Goal: Task Accomplishment & Management: Manage account settings

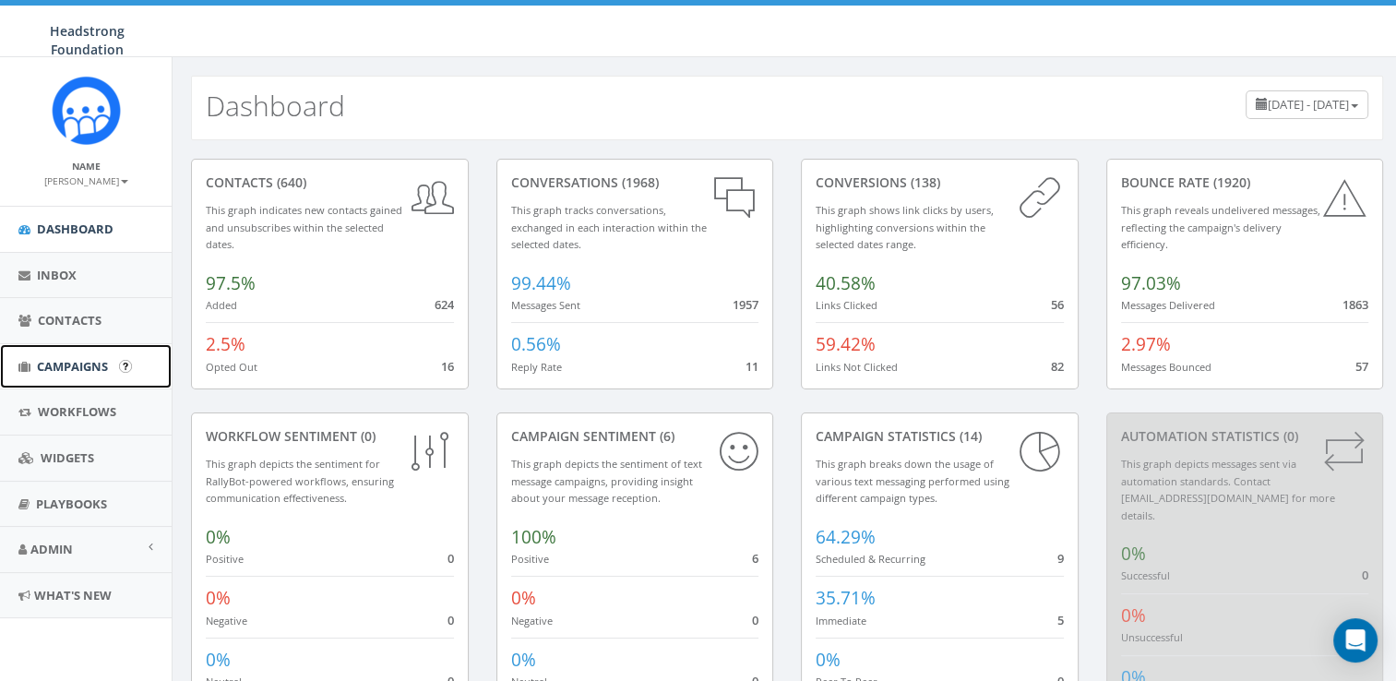
click at [80, 371] on span "Campaigns" at bounding box center [72, 366] width 71 height 17
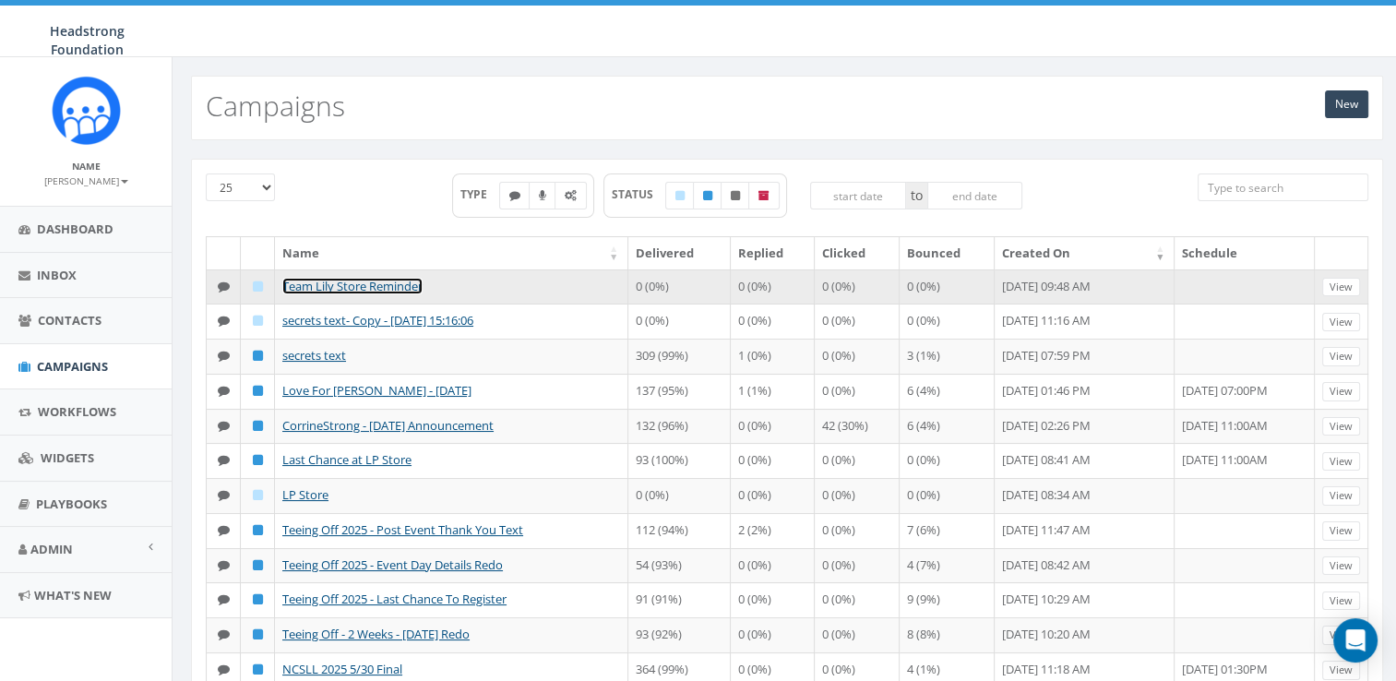
click at [366, 286] on link "Team Lily Store Reminder" at bounding box center [352, 286] width 140 height 17
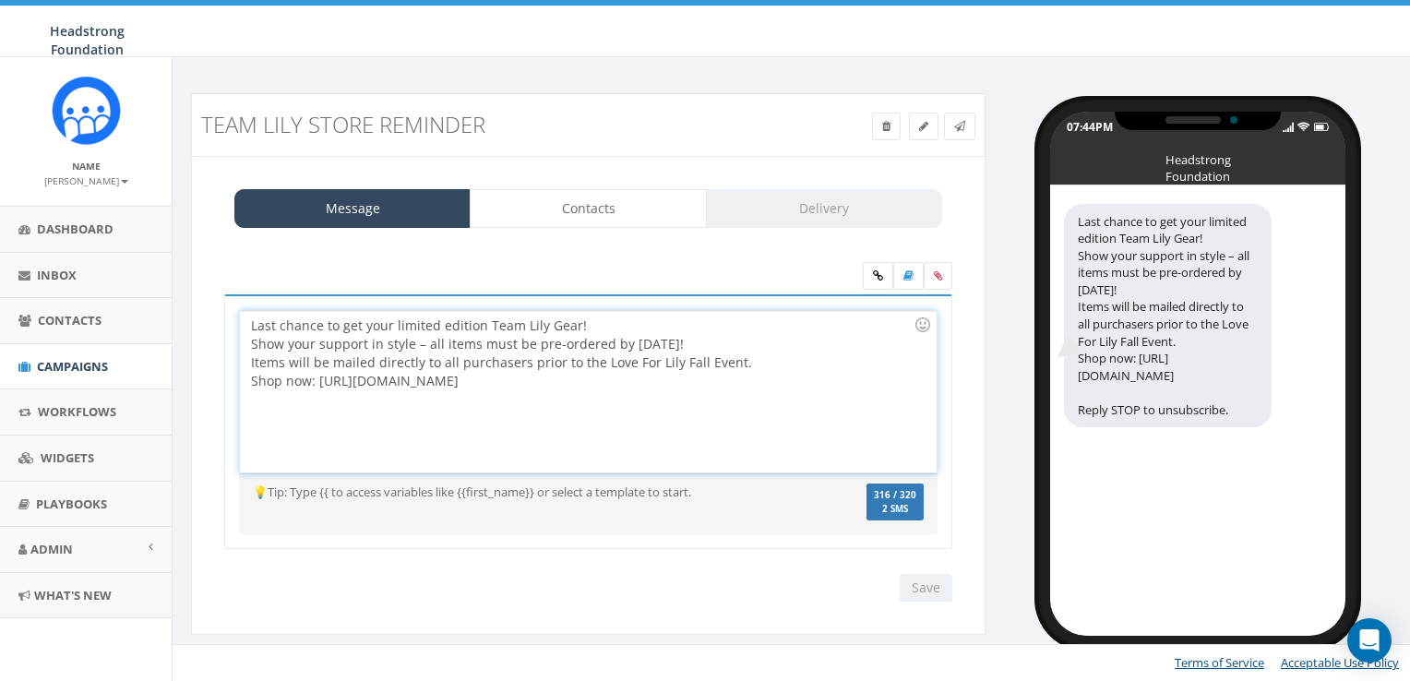
click at [753, 355] on div "Last chance to get your limited edition Team Lily Gear! Show your support in st…" at bounding box center [588, 391] width 696 height 161
click at [932, 590] on input "Save" at bounding box center [925, 588] width 53 height 28
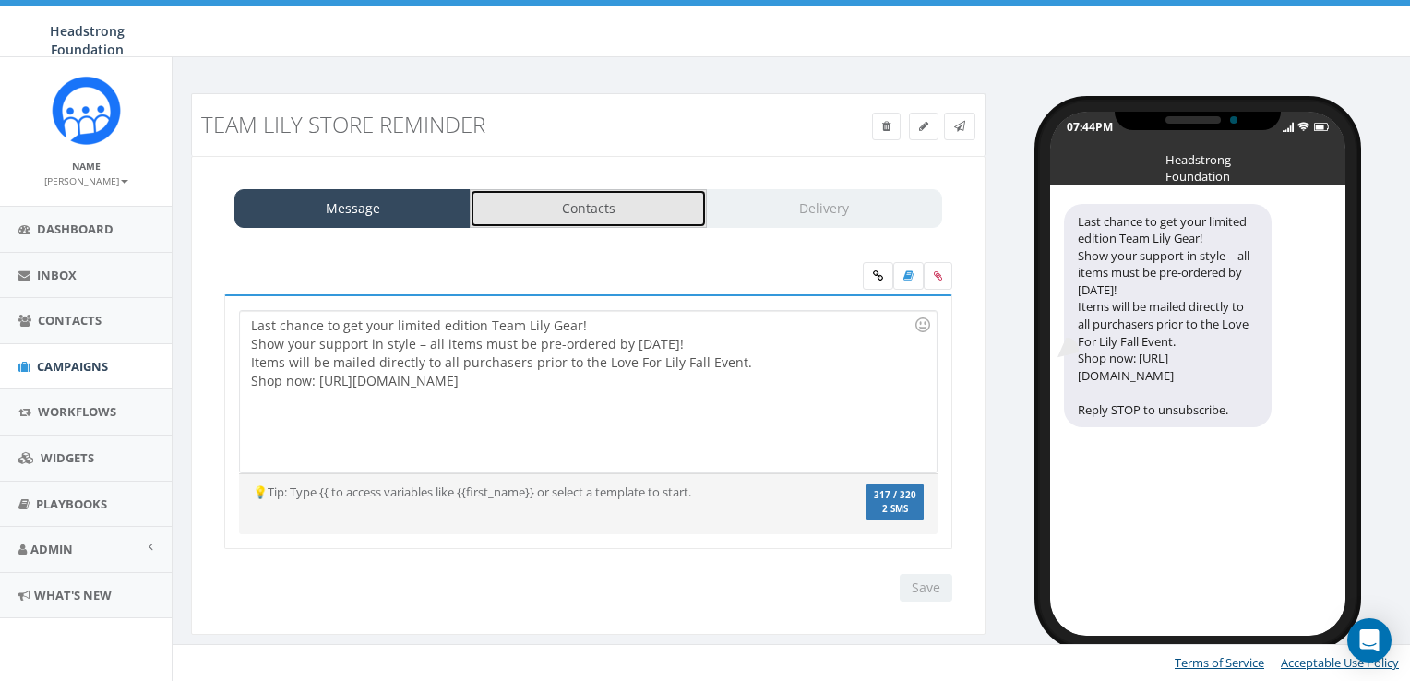
click at [601, 201] on link "Contacts" at bounding box center [588, 208] width 236 height 39
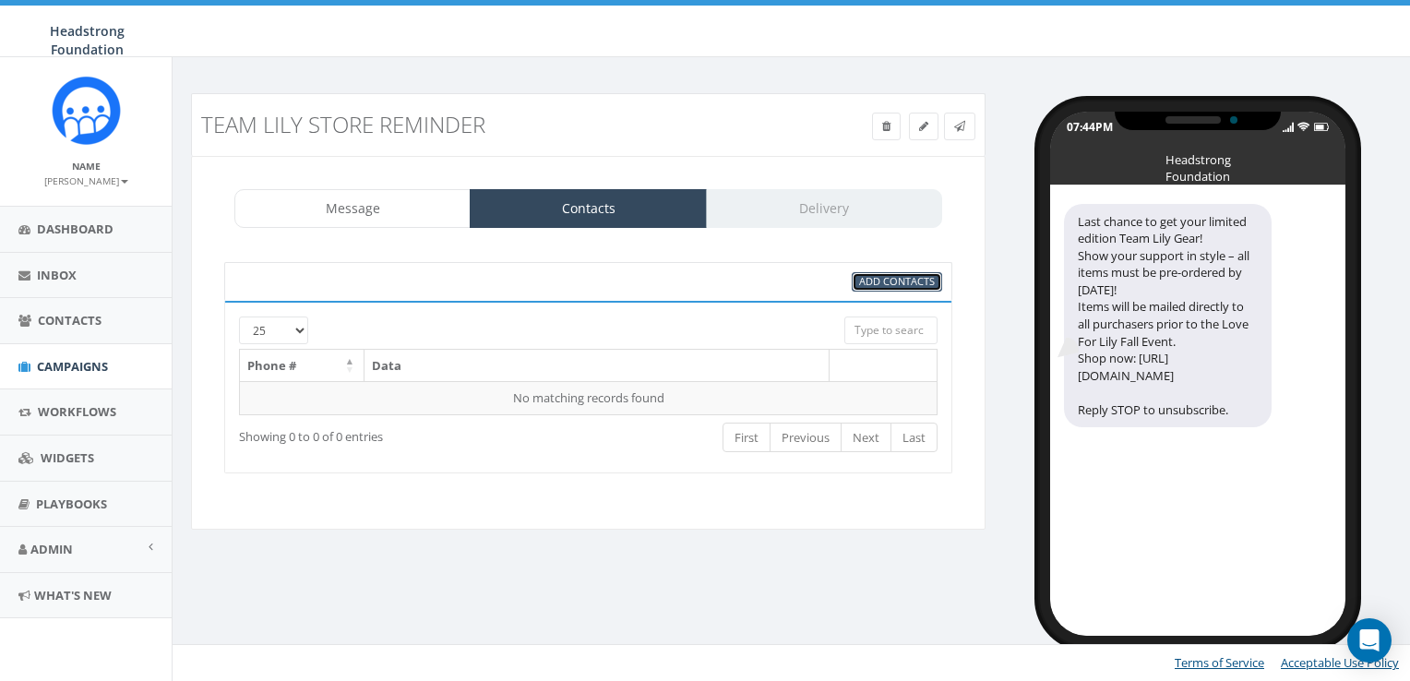
click at [889, 274] on span "Add Contacts" at bounding box center [897, 281] width 76 height 14
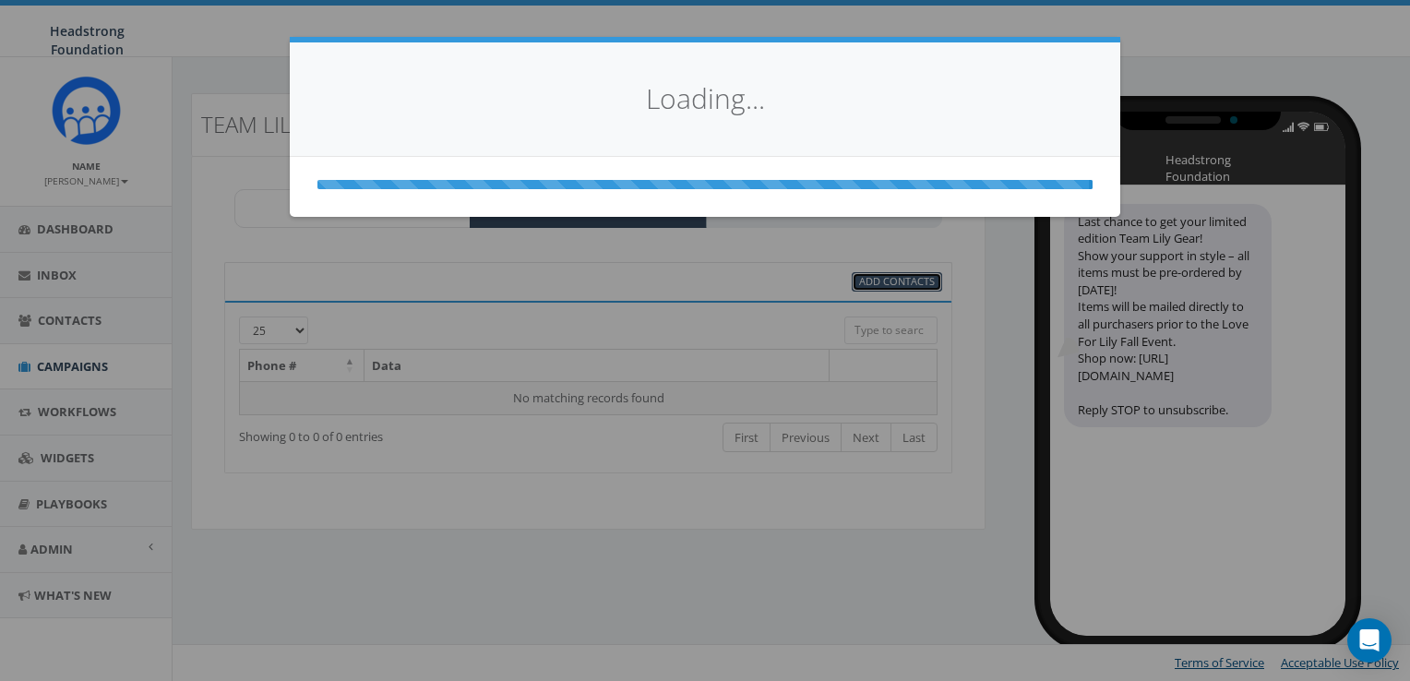
select select
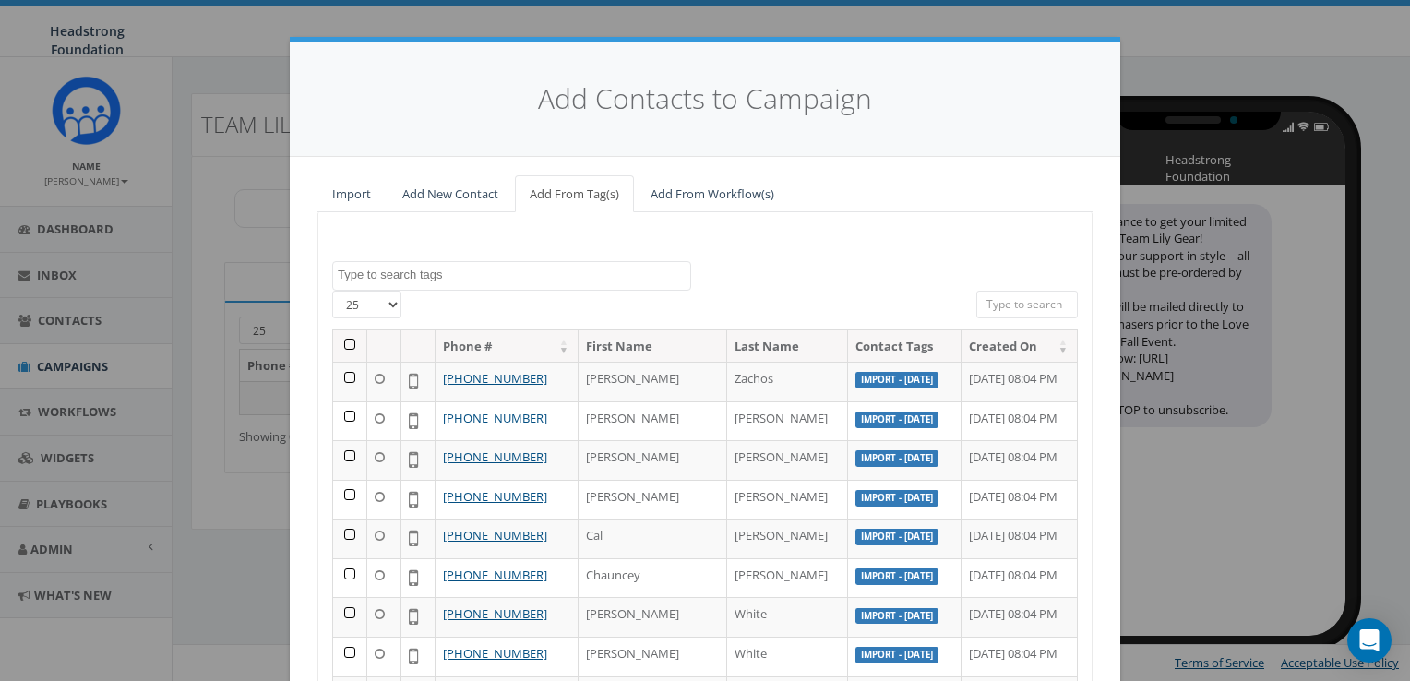
click at [397, 267] on textarea "Search" at bounding box center [514, 275] width 352 height 17
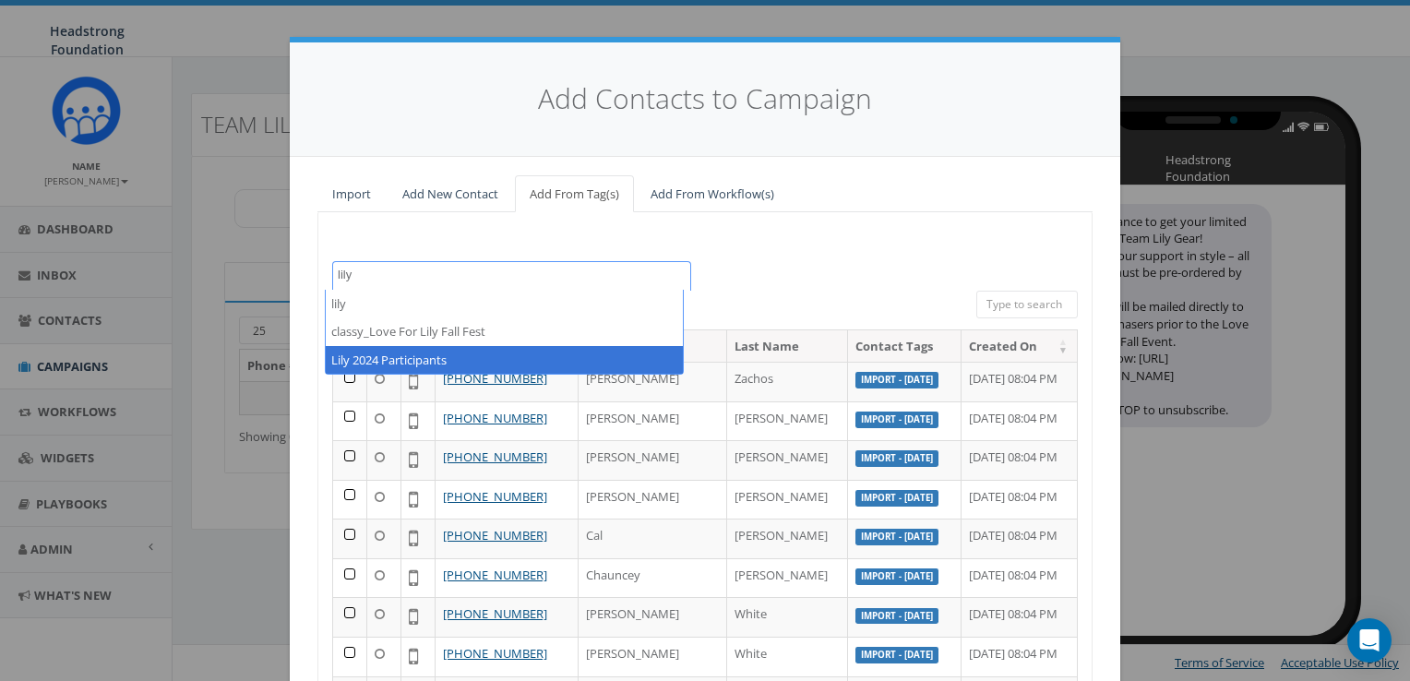
type textarea "lily"
select select "Lily 2024 Participants"
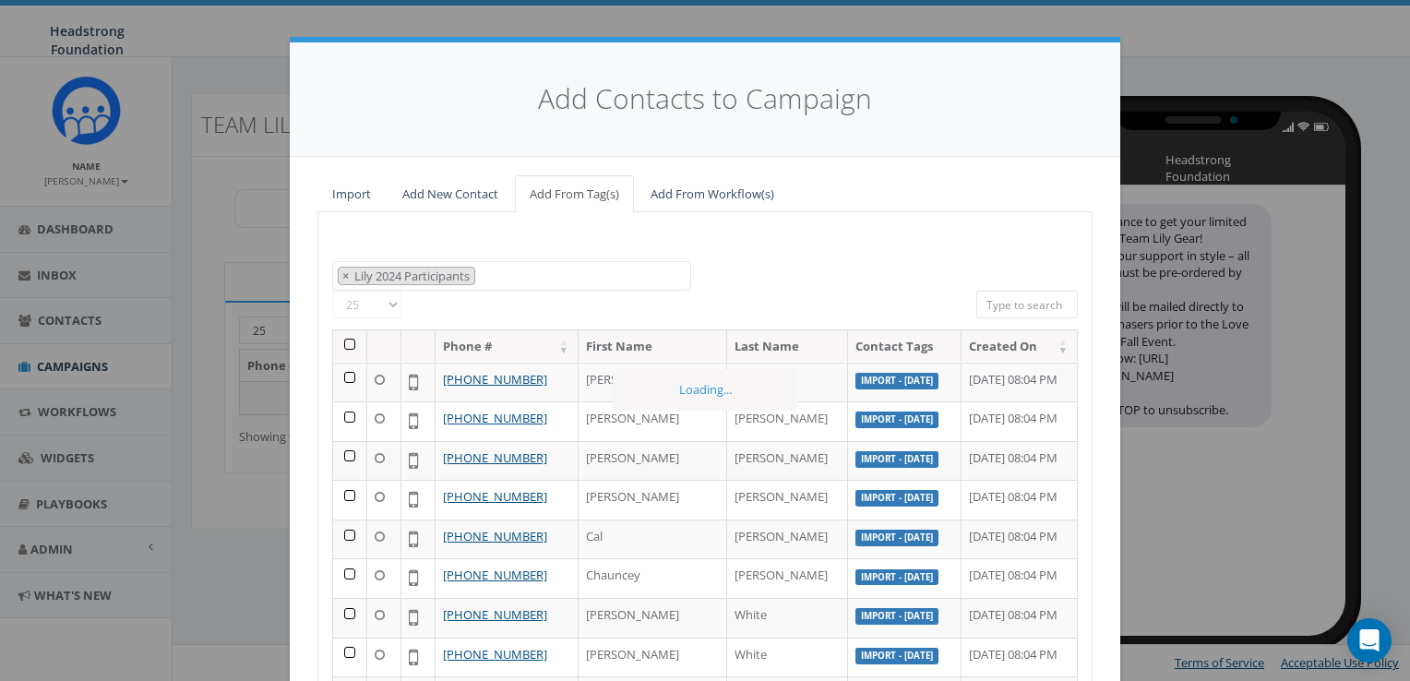
scroll to position [16262, 0]
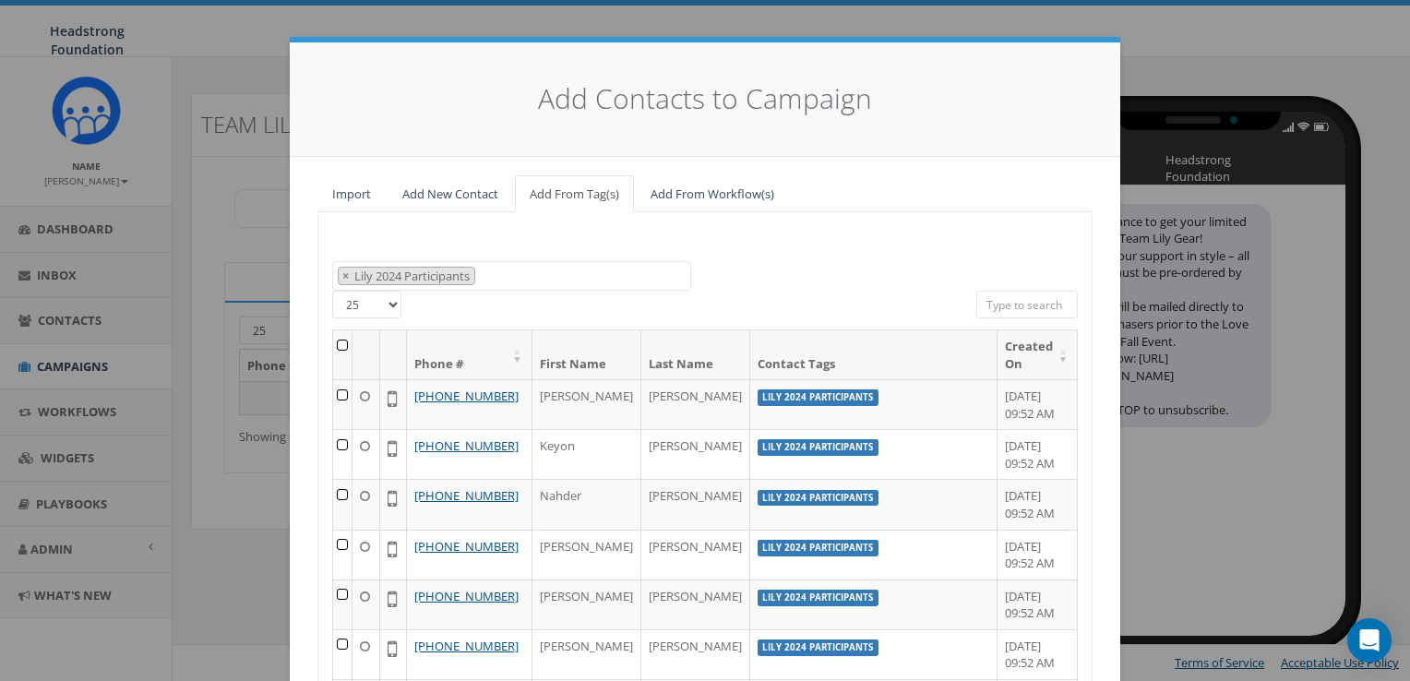
click at [339, 340] on th at bounding box center [342, 354] width 19 height 49
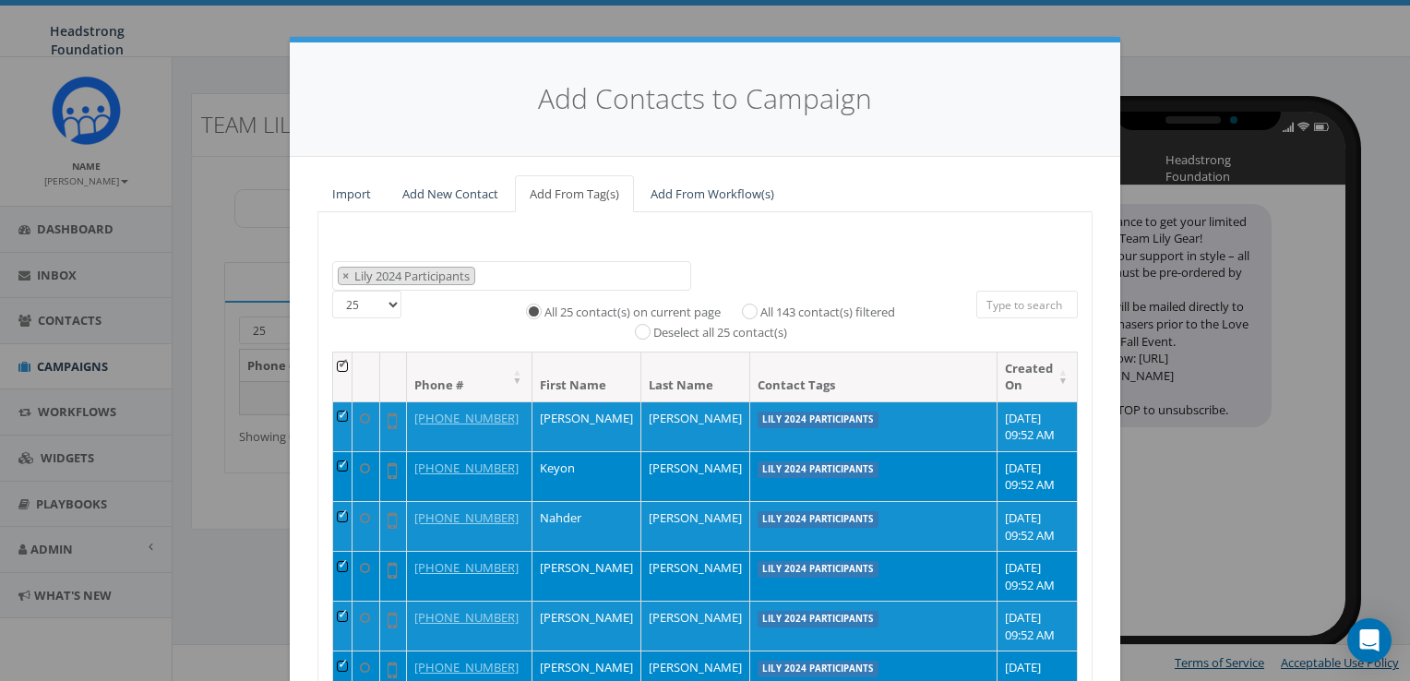
click at [827, 316] on label "All 143 contact(s) filtered" at bounding box center [827, 313] width 135 height 18
click at [760, 316] on input "All 143 contact(s) filtered" at bounding box center [754, 310] width 12 height 12
radio input "true"
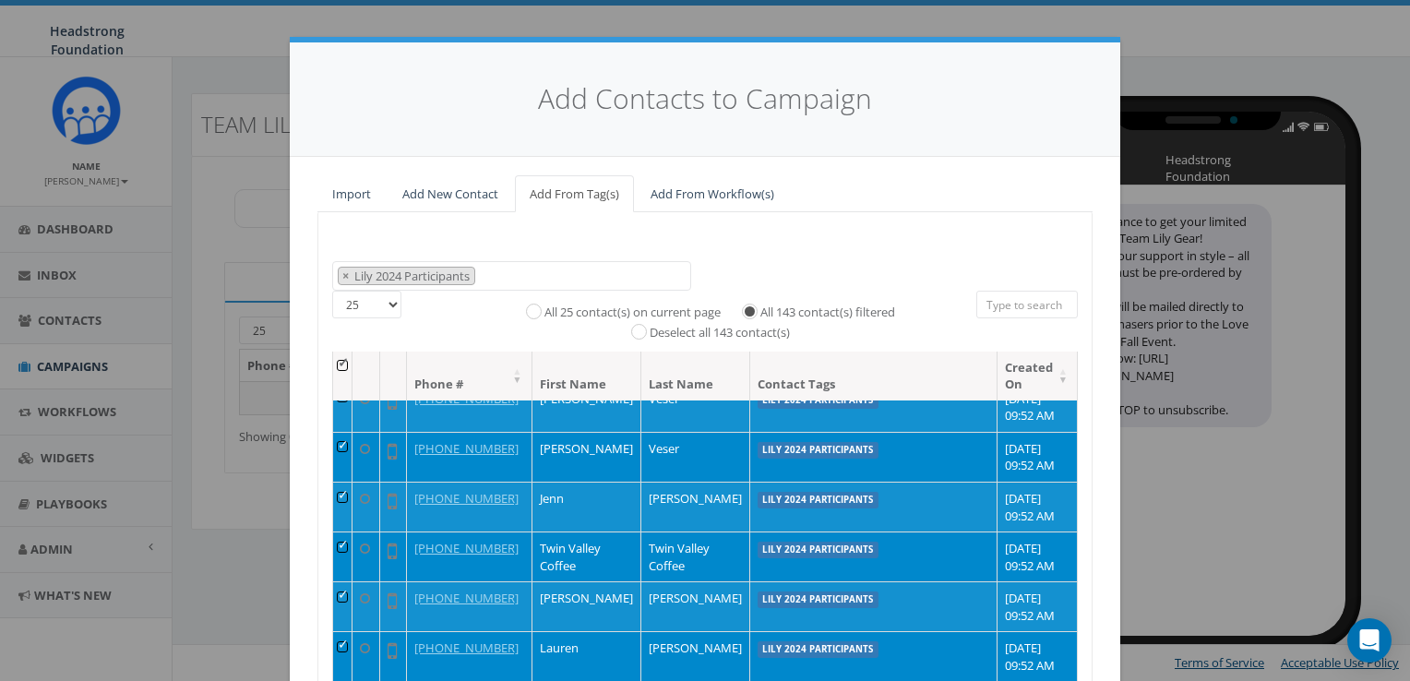
click at [514, 268] on span "× Lily 2024 Participants" at bounding box center [511, 276] width 359 height 30
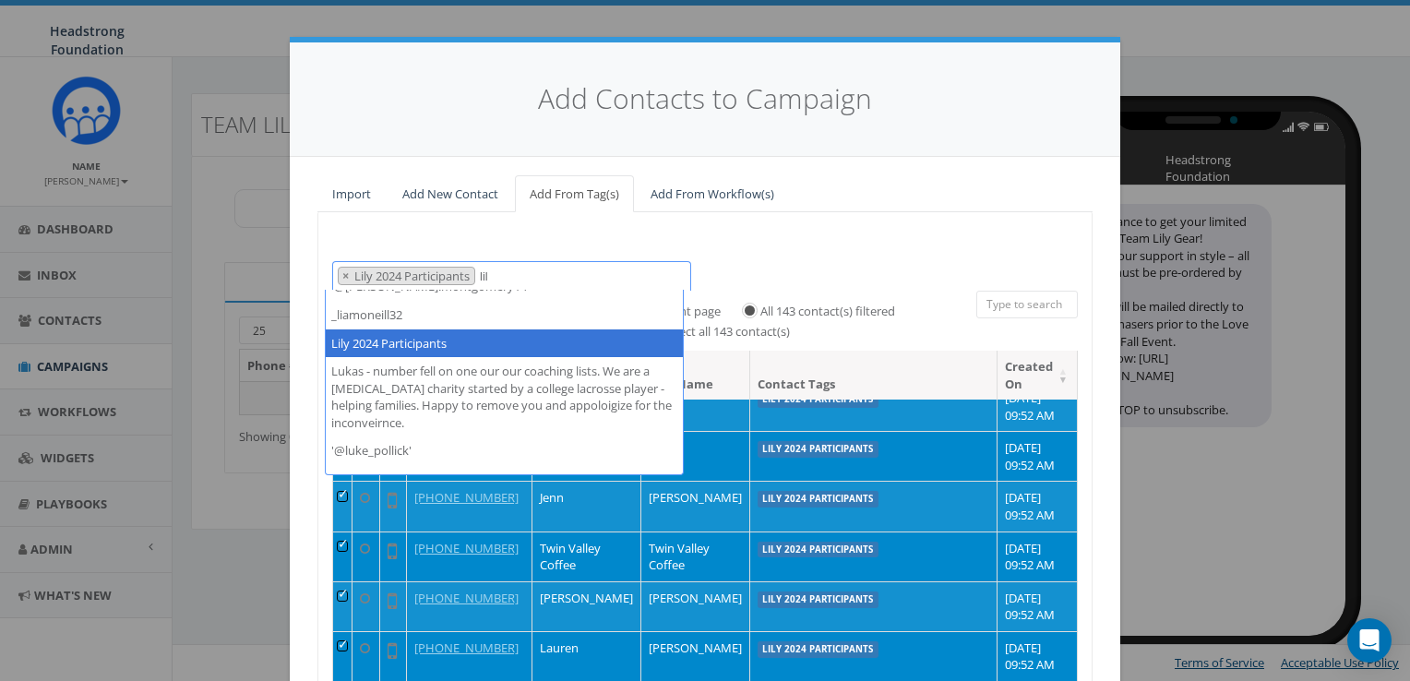
scroll to position [0, 0]
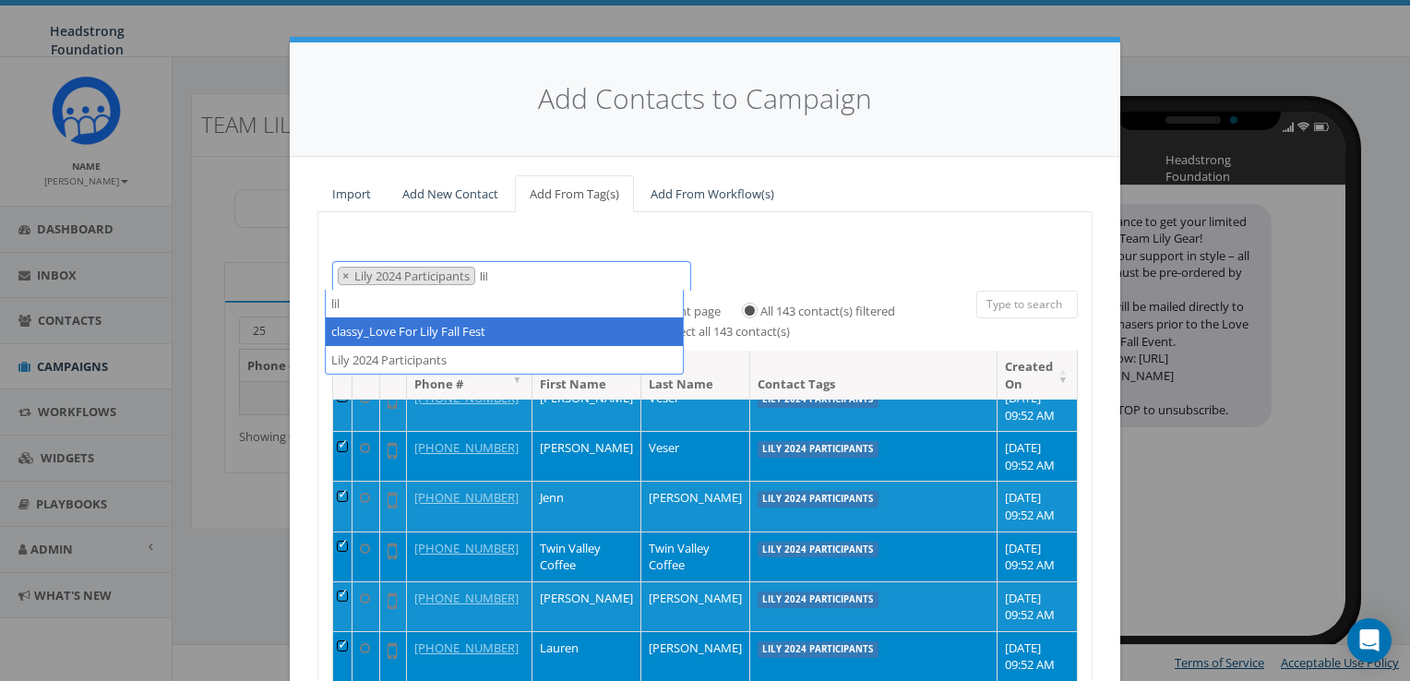
type textarea "lil"
select select "classy_Love For Lily Fall Fest"
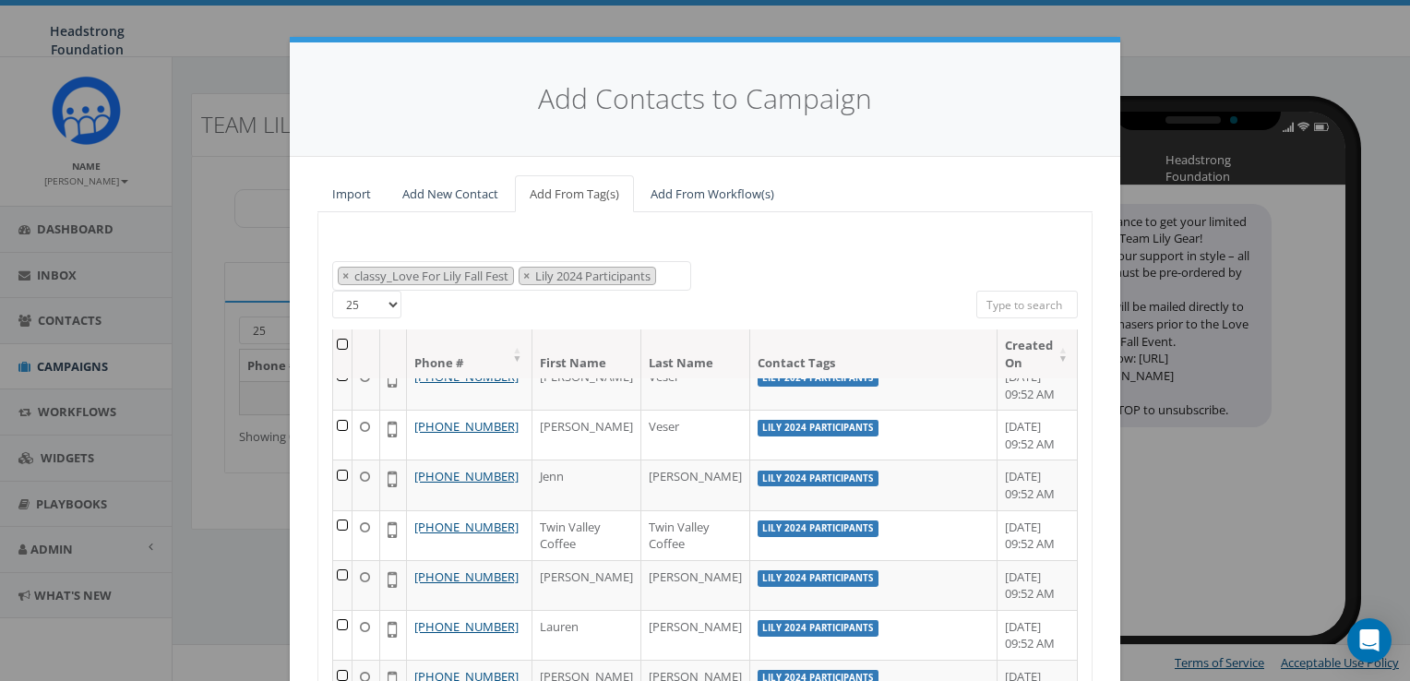
click at [349, 343] on th at bounding box center [342, 353] width 19 height 49
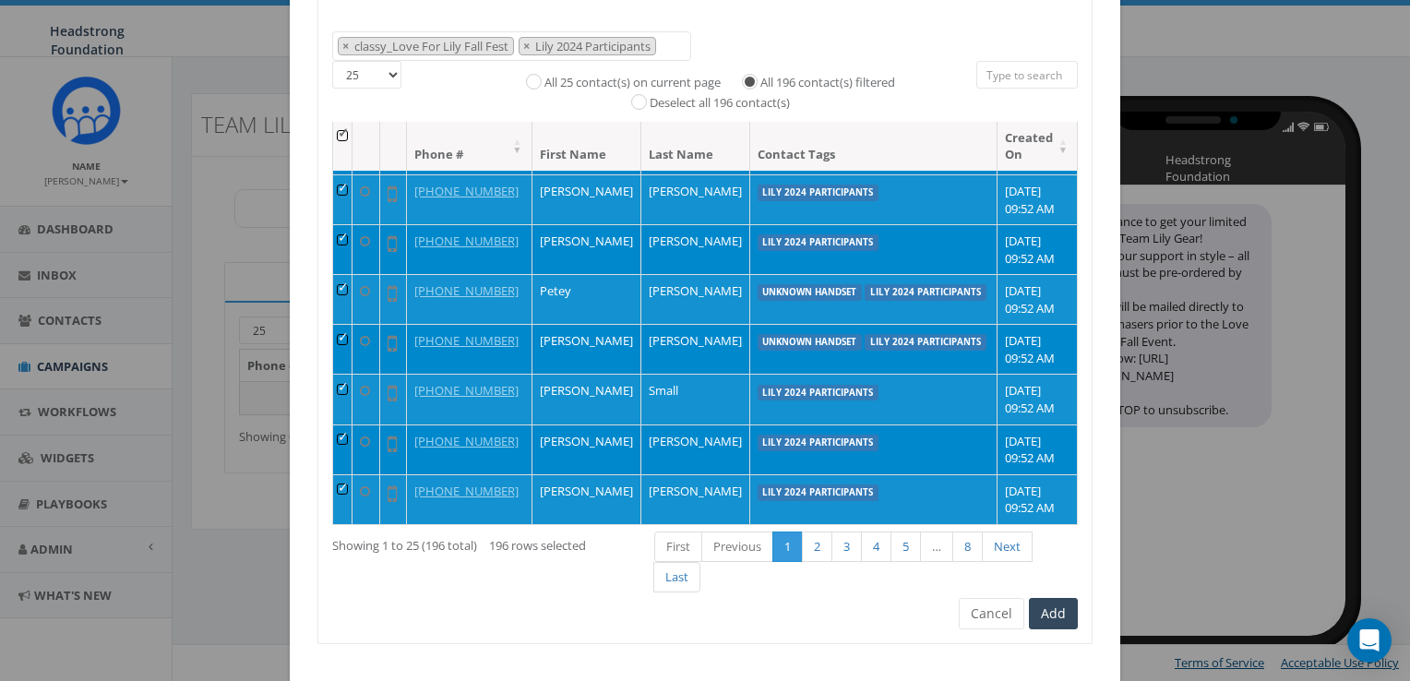
scroll to position [1318, 0]
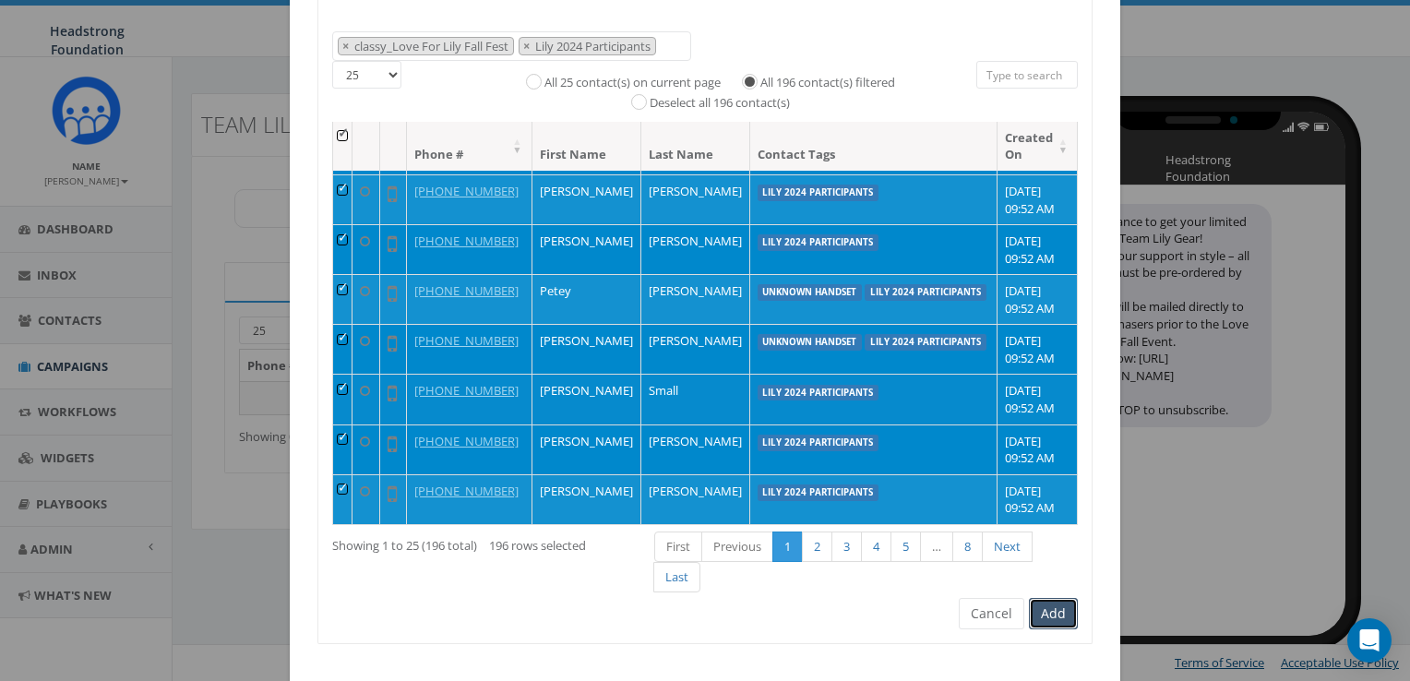
drag, startPoint x: 1050, startPoint y: 574, endPoint x: 1042, endPoint y: 378, distance: 195.8
click at [1042, 378] on div "000 Shot Challenge '18 14_corbin on Instagram 2023/10/16 2023/10/24 2023/11/06 …" at bounding box center [704, 312] width 775 height 661
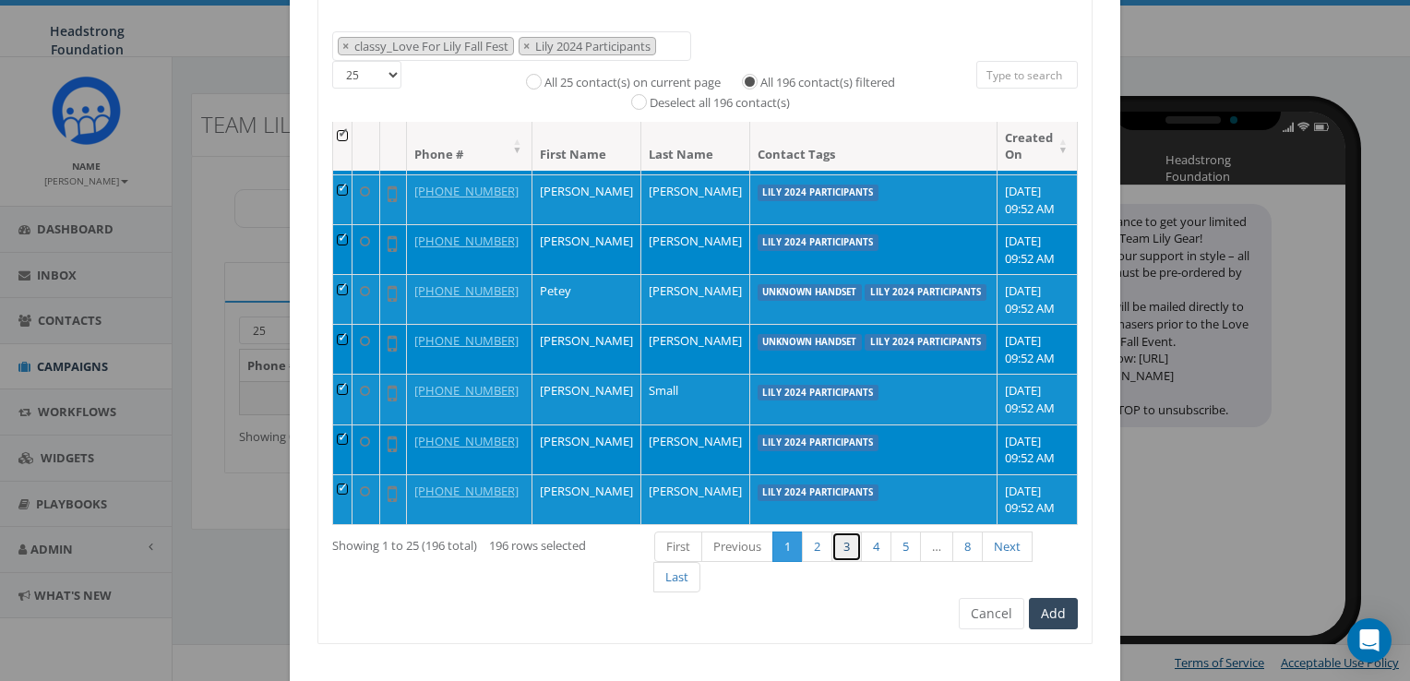
click at [831, 545] on link "3" at bounding box center [846, 546] width 30 height 30
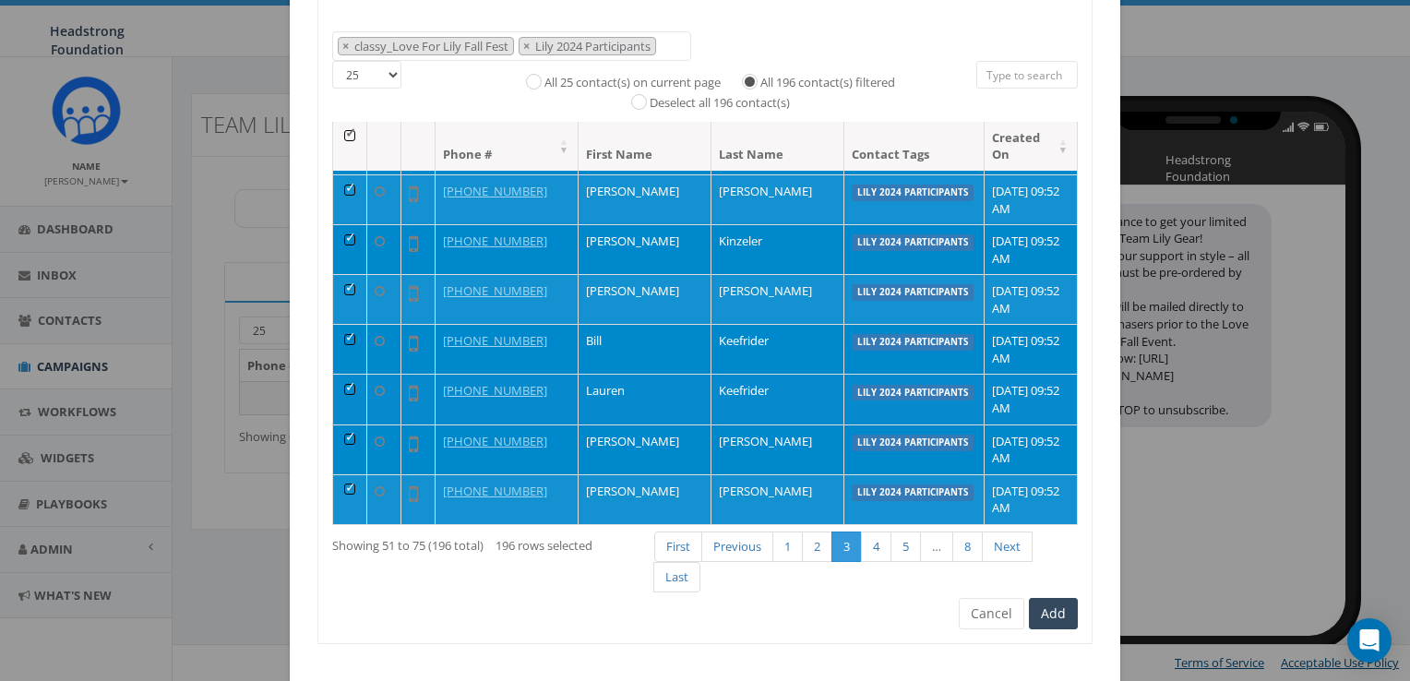
scroll to position [612, 0]
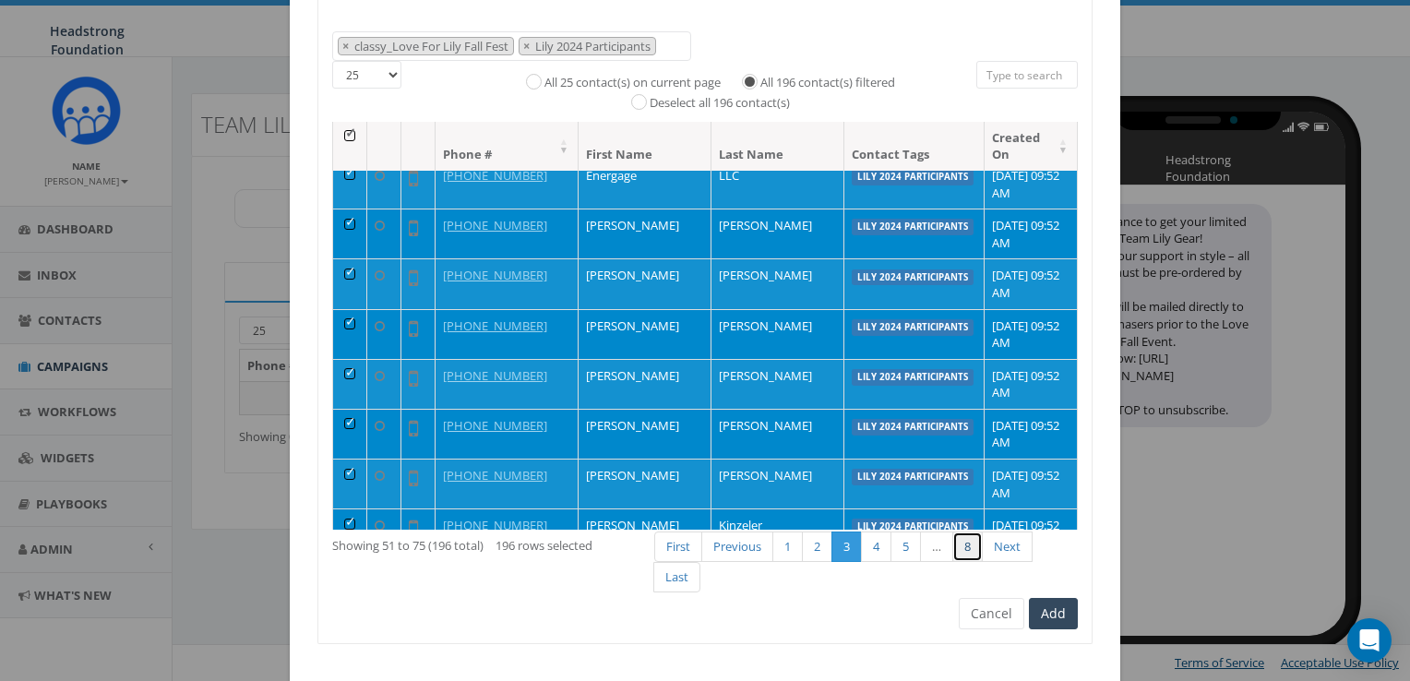
click at [969, 554] on link "8" at bounding box center [967, 546] width 30 height 30
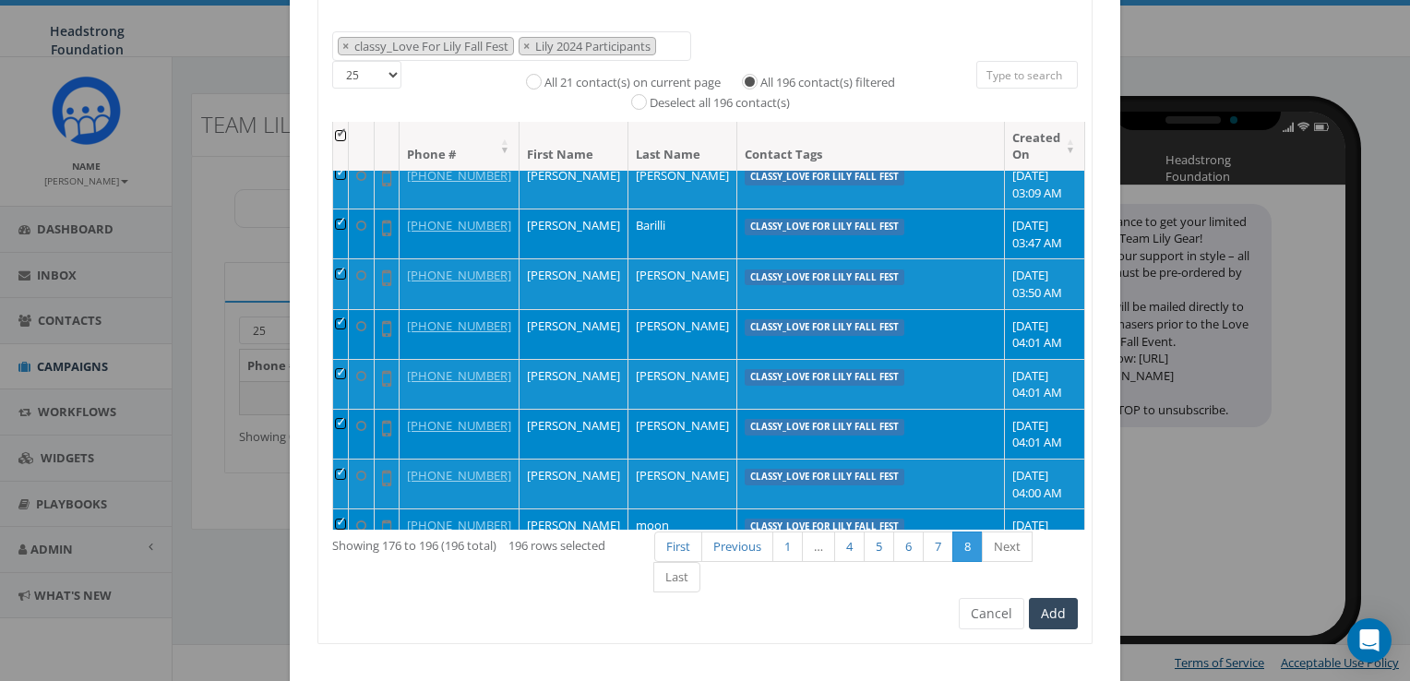
scroll to position [1052, 0]
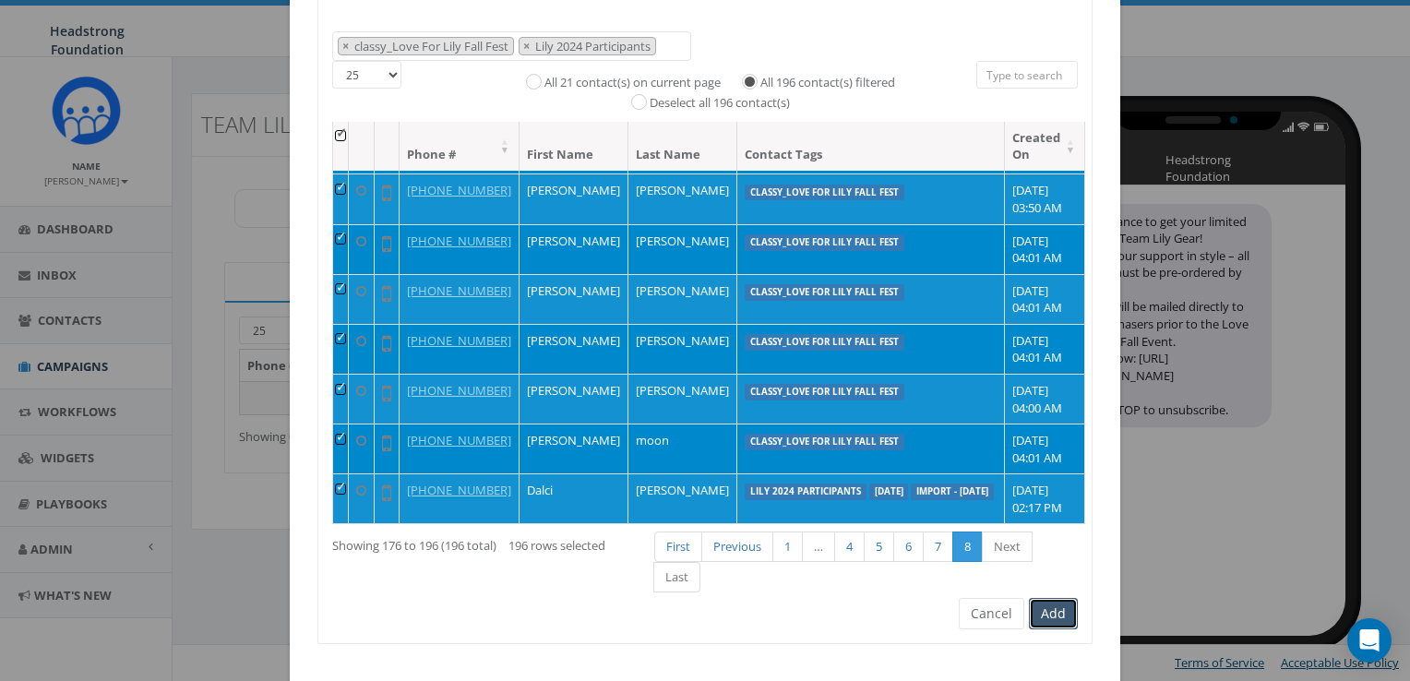
click at [1044, 598] on button "Add" at bounding box center [1053, 613] width 49 height 31
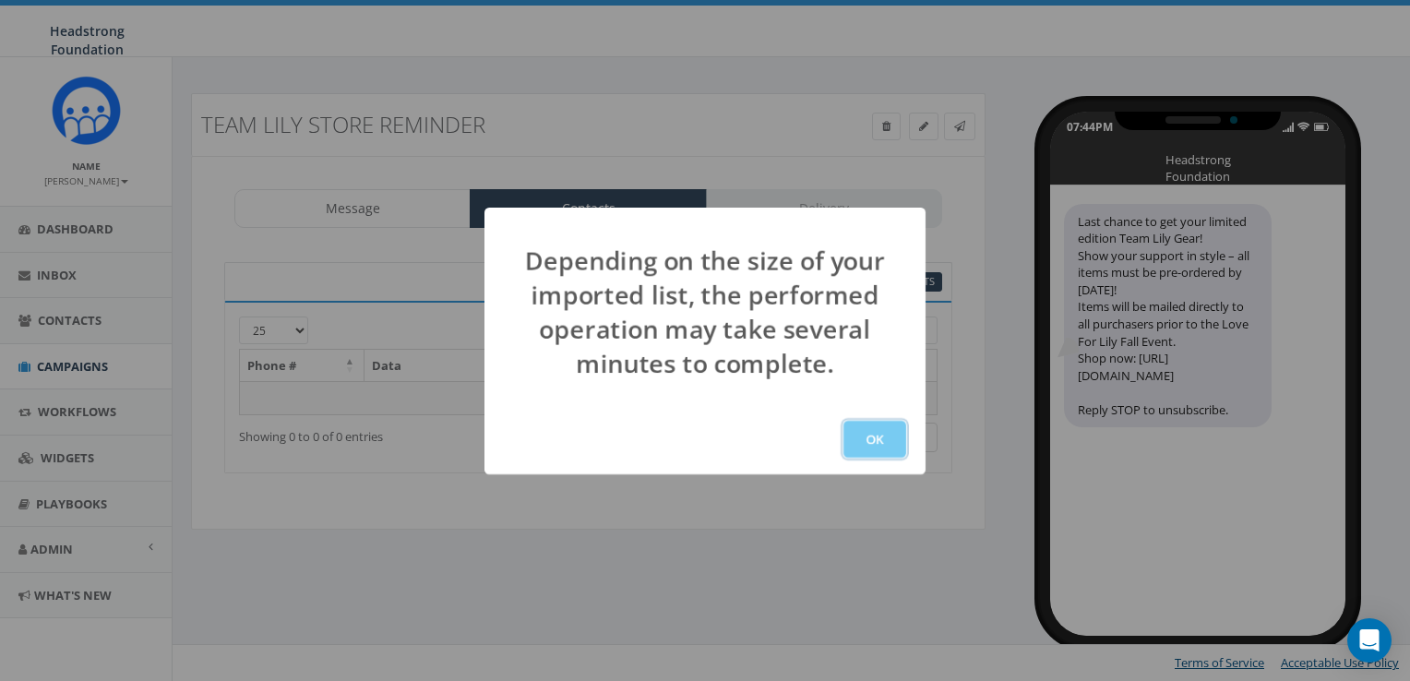
click at [881, 444] on button "OK" at bounding box center [874, 439] width 63 height 37
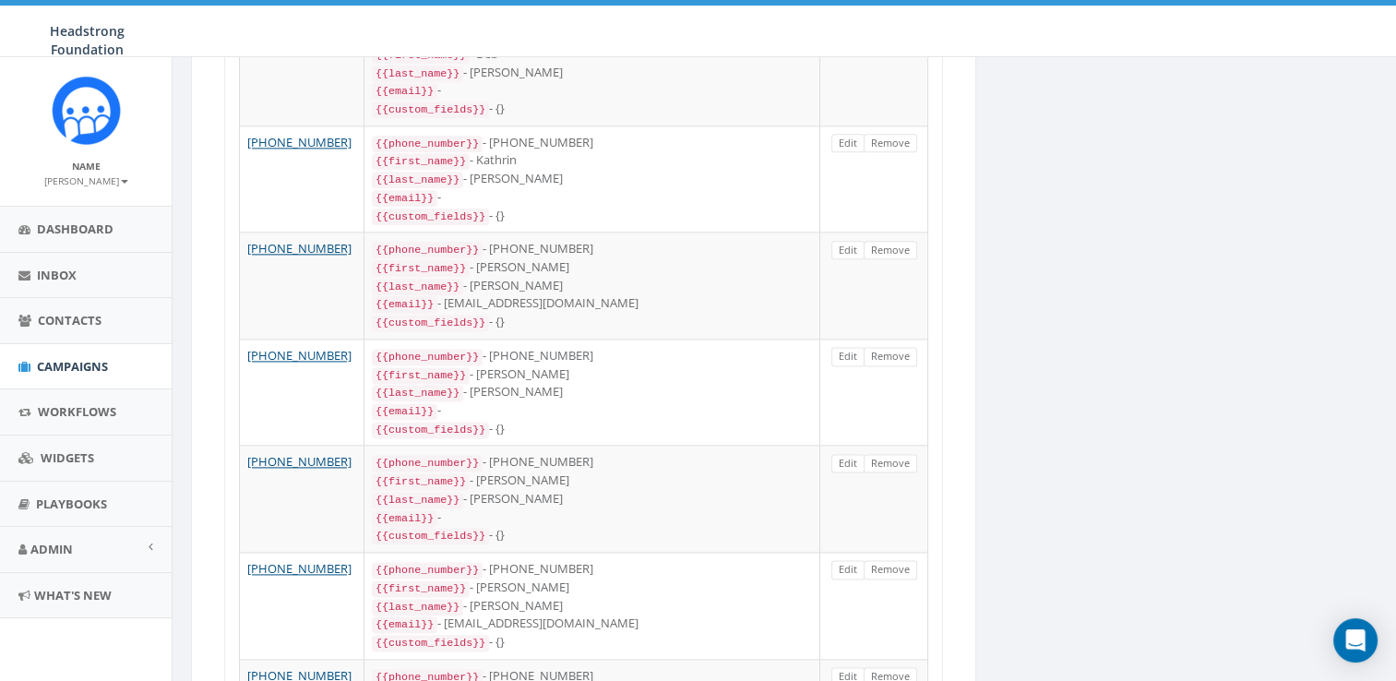
scroll to position [2475, 0]
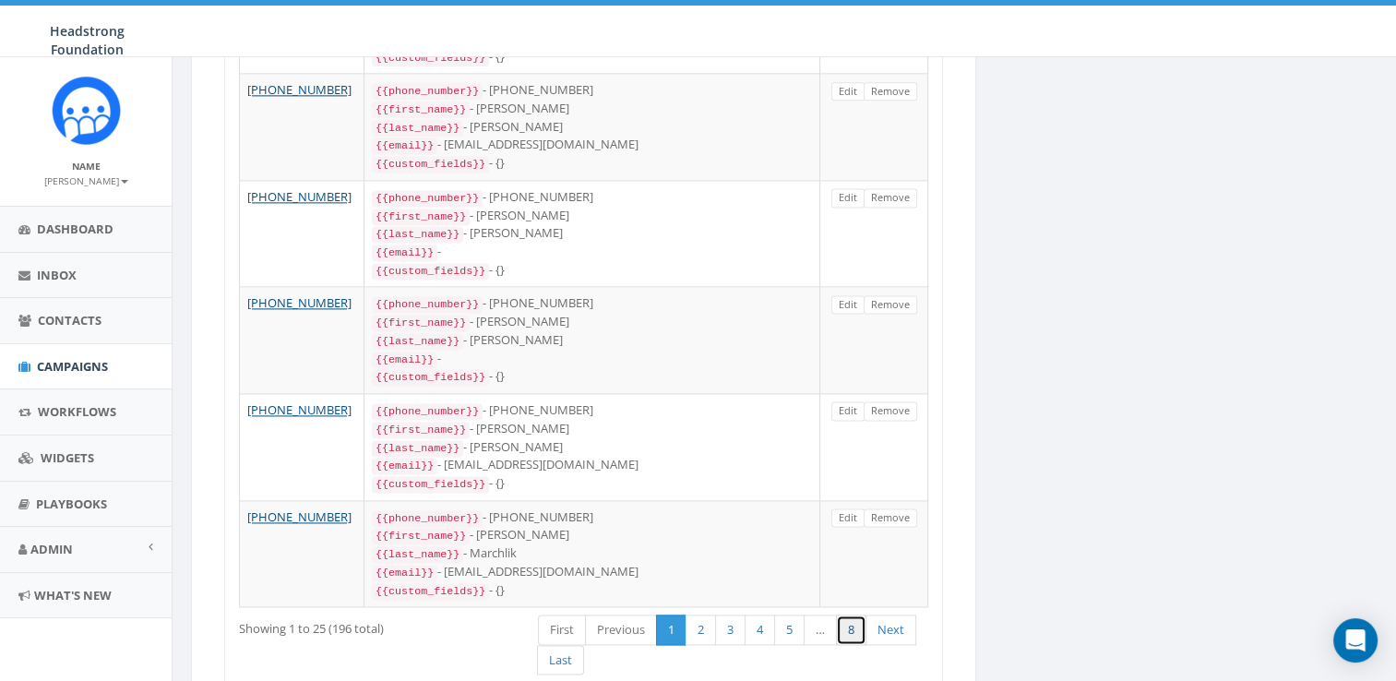
click at [851, 614] on link "8" at bounding box center [851, 629] width 30 height 30
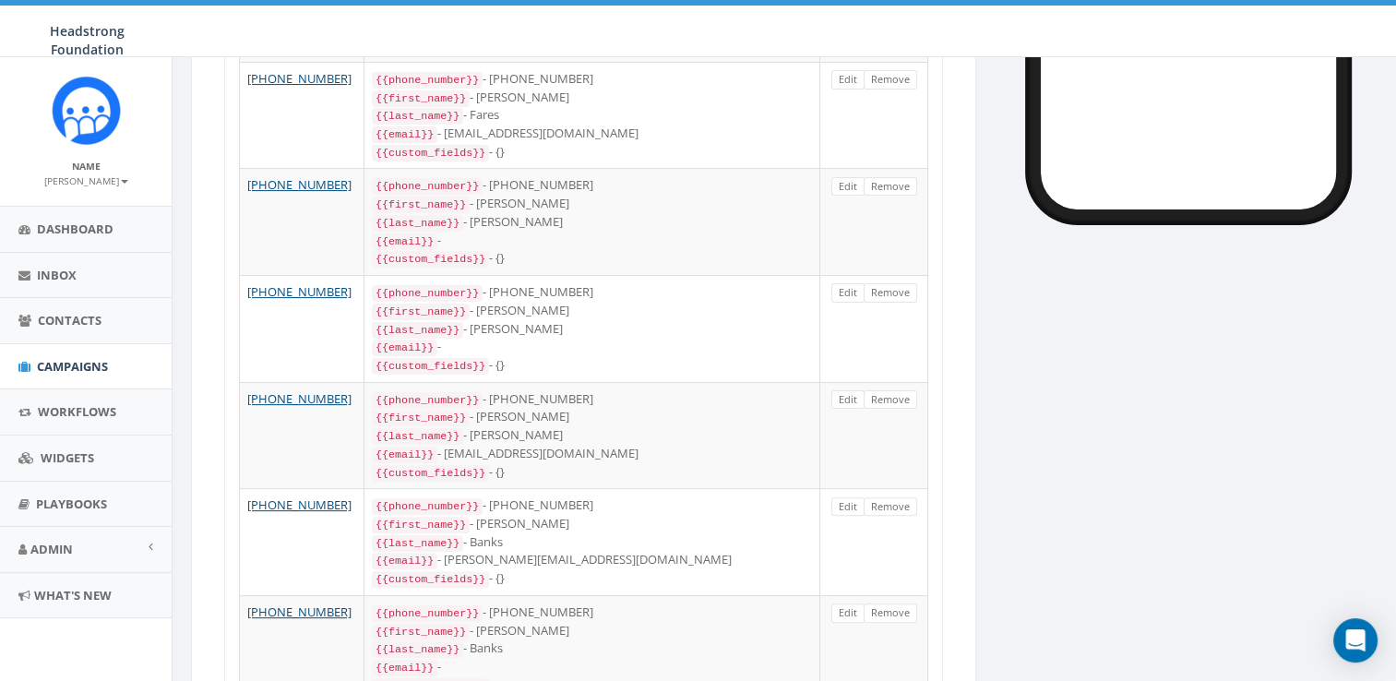
scroll to position [0, 0]
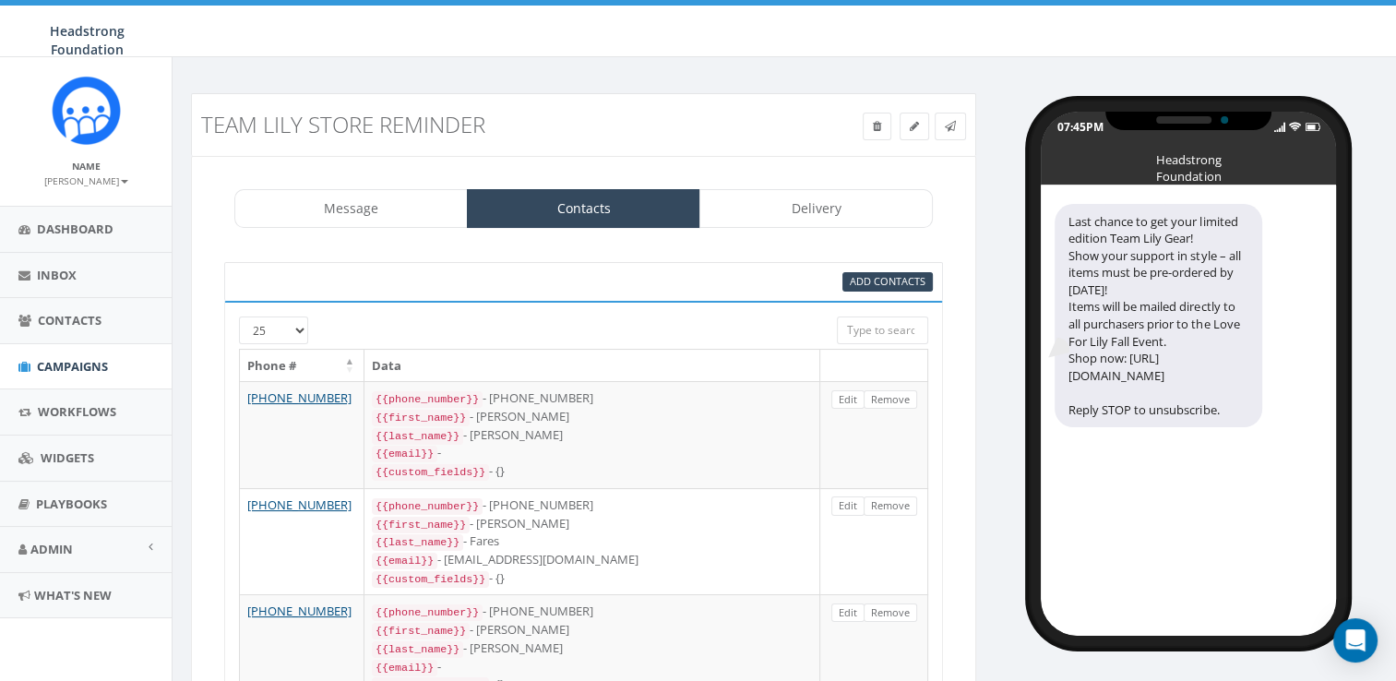
click at [874, 323] on input "search" at bounding box center [883, 330] width 92 height 28
type input "[PERSON_NAME]"
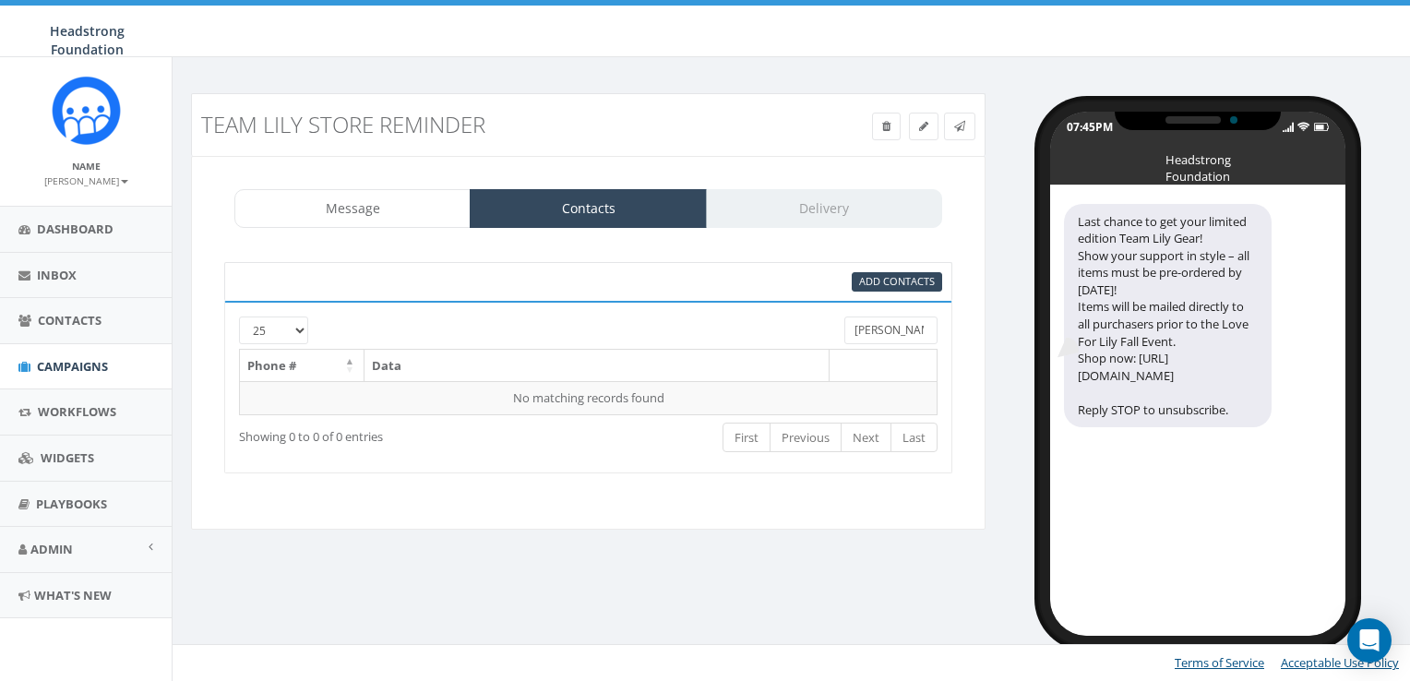
drag, startPoint x: 882, startPoint y: 327, endPoint x: 719, endPoint y: 306, distance: 164.5
click at [719, 306] on div "[PHONE_NUMBER] [PERSON_NAME] Phone # Data No matching records found Loading... …" at bounding box center [588, 387] width 728 height 173
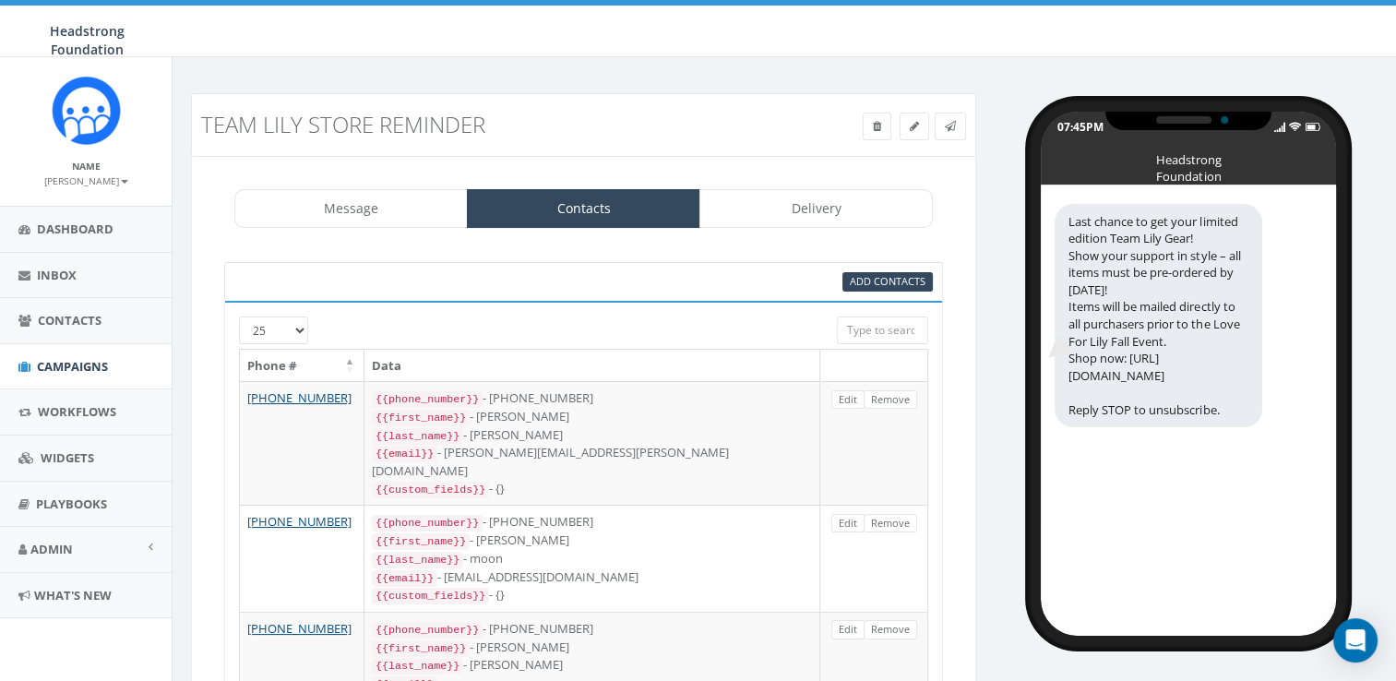
click at [868, 327] on input "search" at bounding box center [883, 330] width 92 height 28
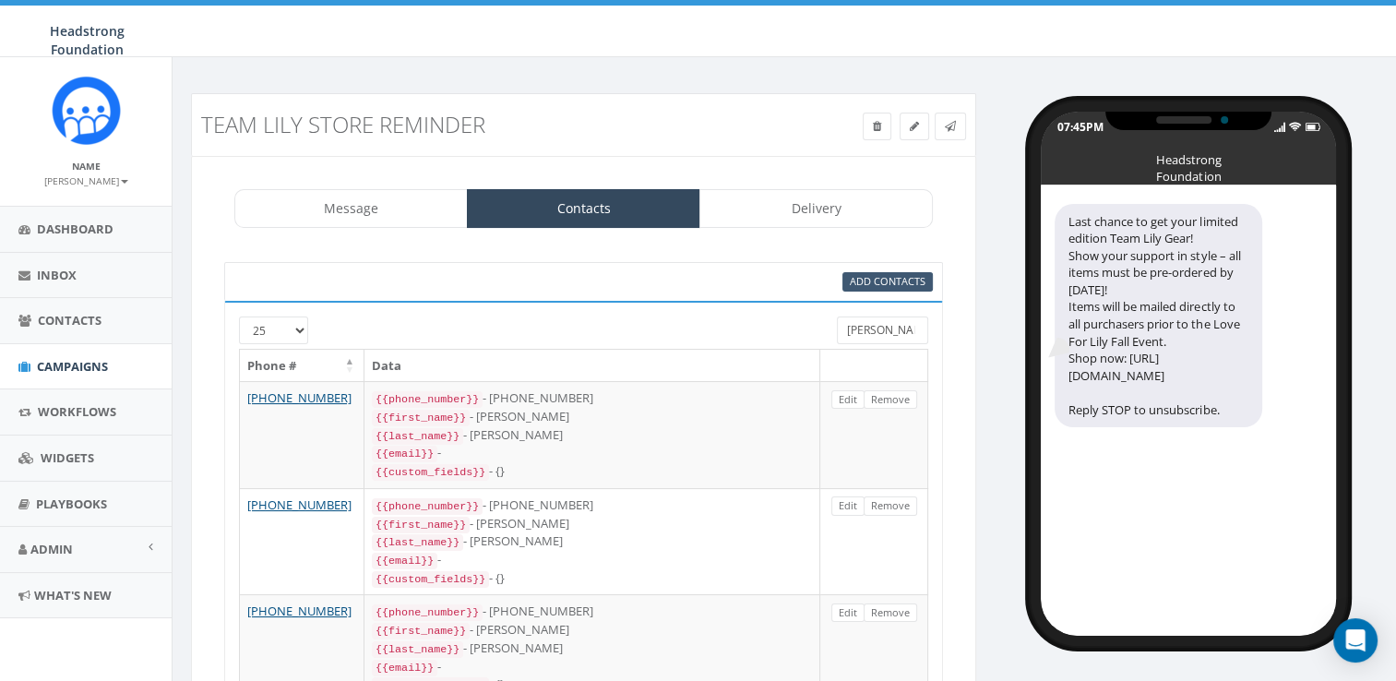
type input "[PERSON_NAME]"
click at [894, 275] on span "Add Contacts" at bounding box center [888, 281] width 76 height 14
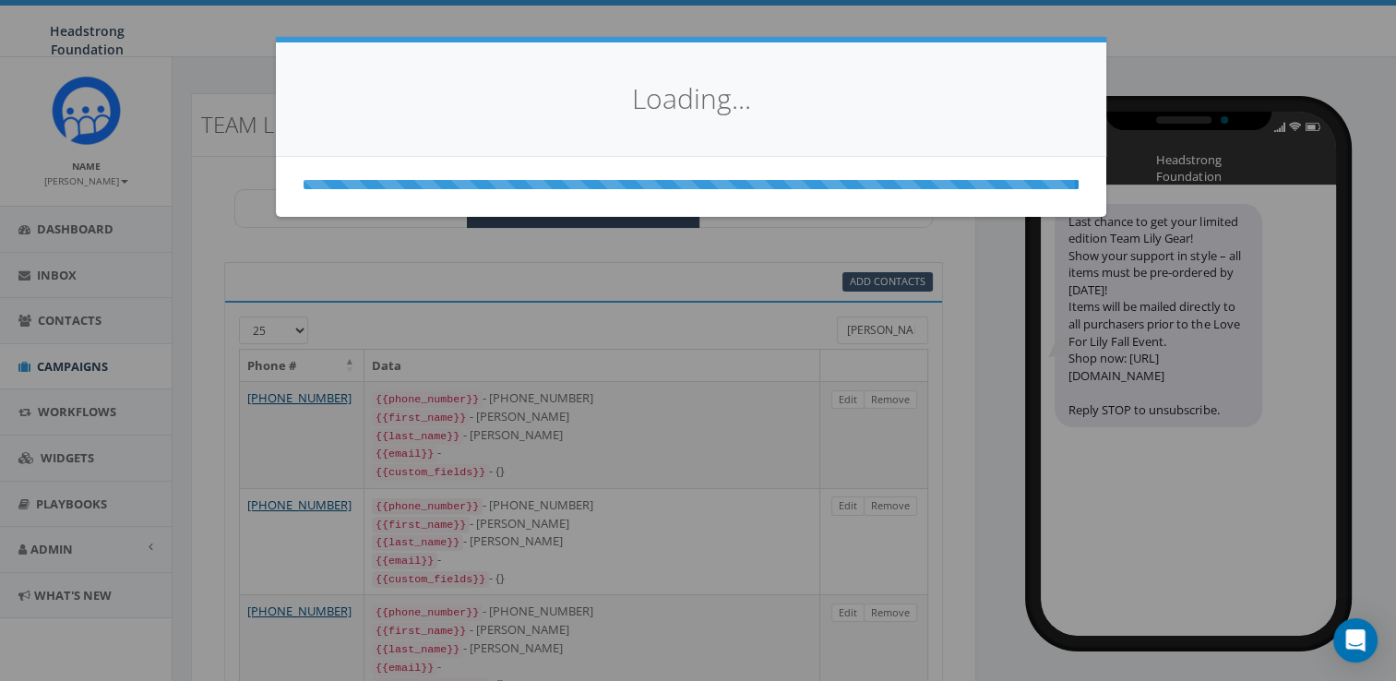
select select
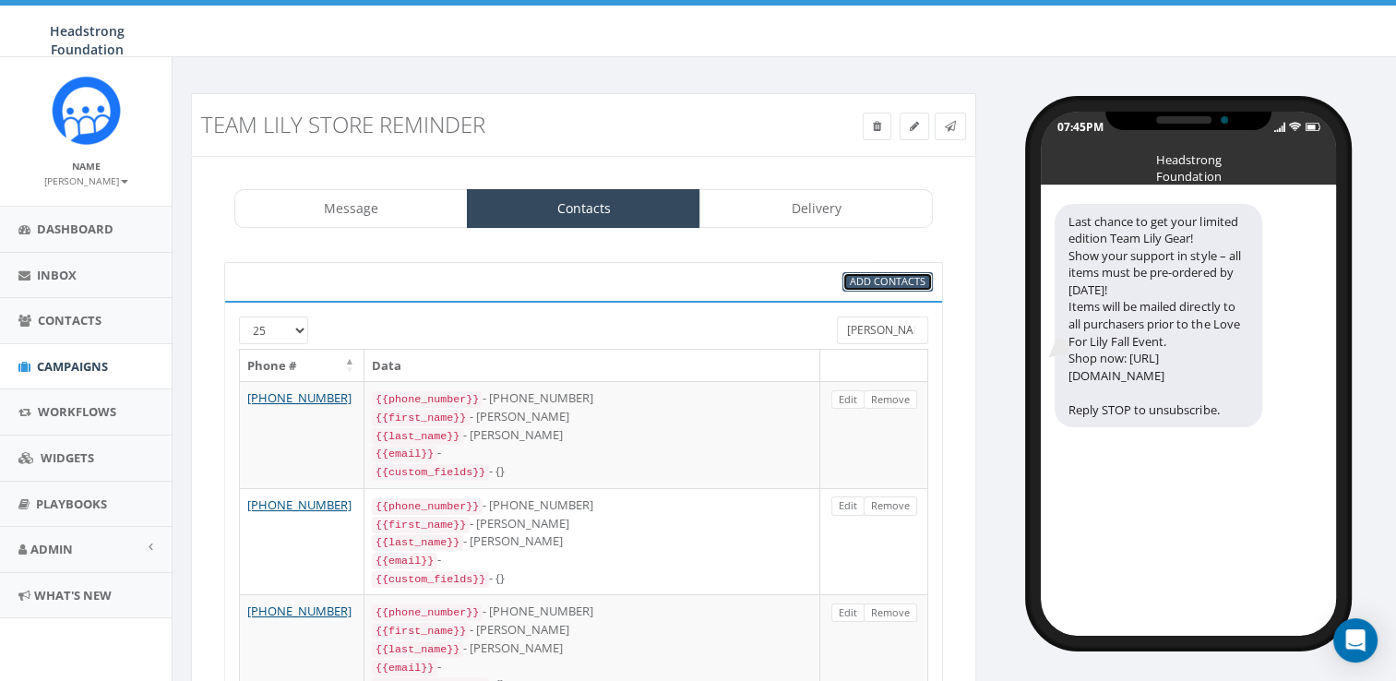
click at [876, 285] on span "Add Contacts" at bounding box center [888, 281] width 76 height 14
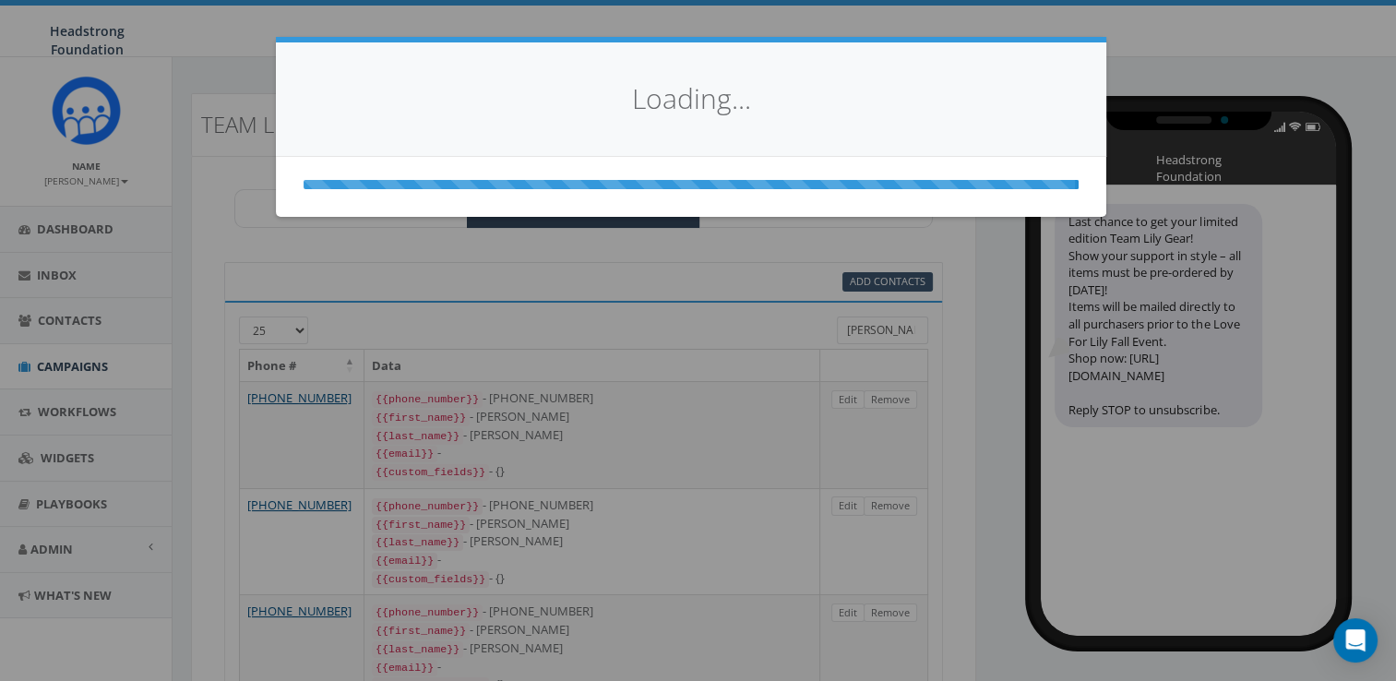
select select
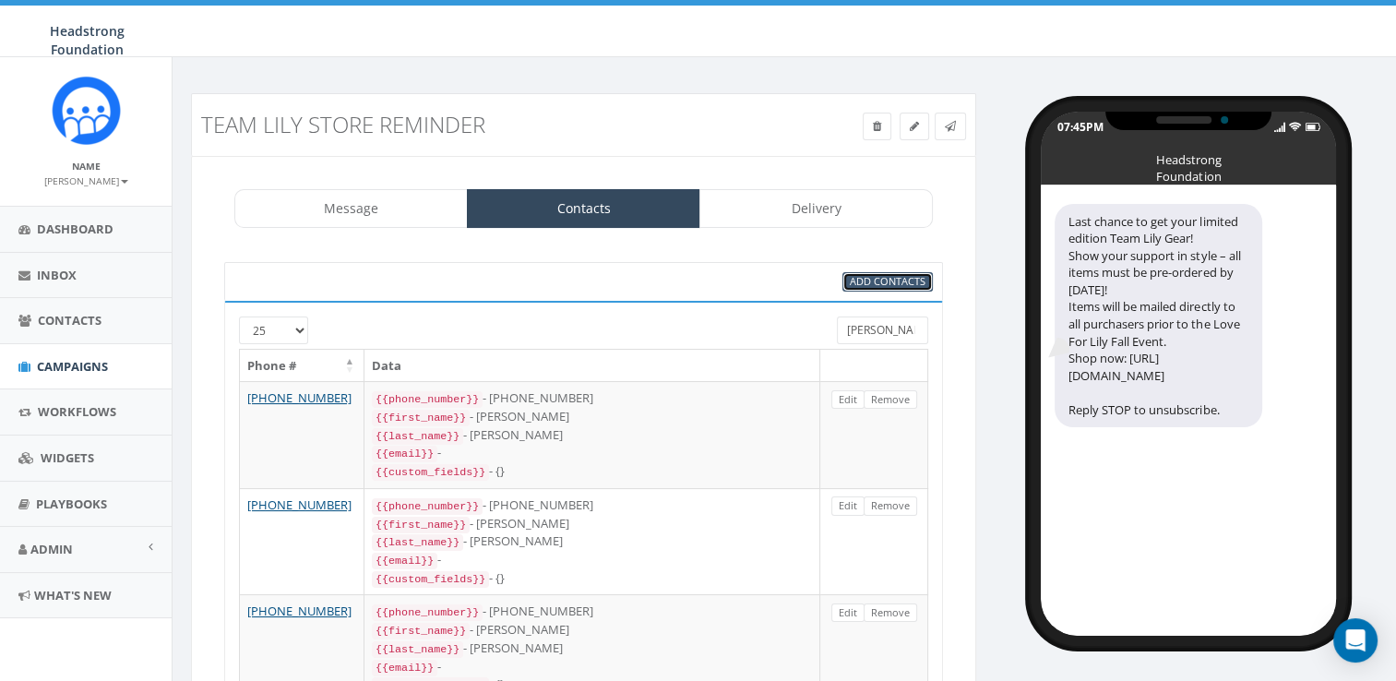
click at [864, 276] on span "Add Contacts" at bounding box center [888, 281] width 76 height 14
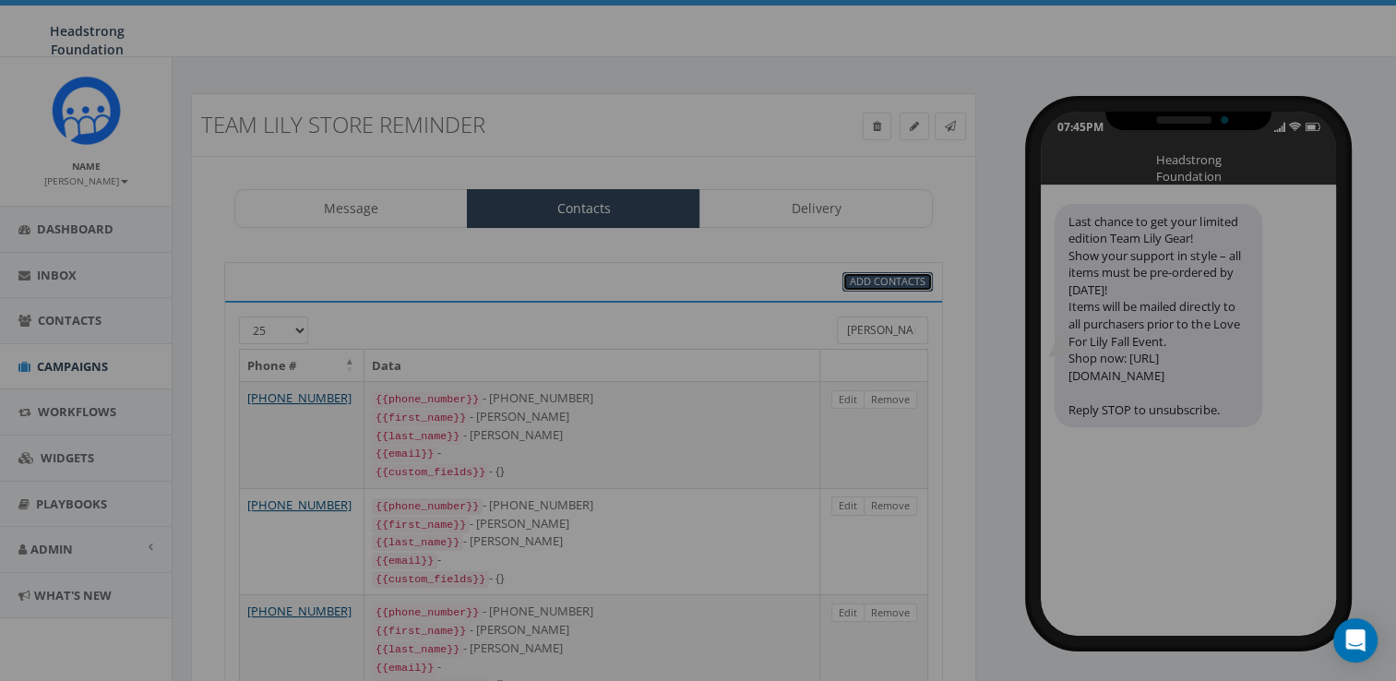
select select
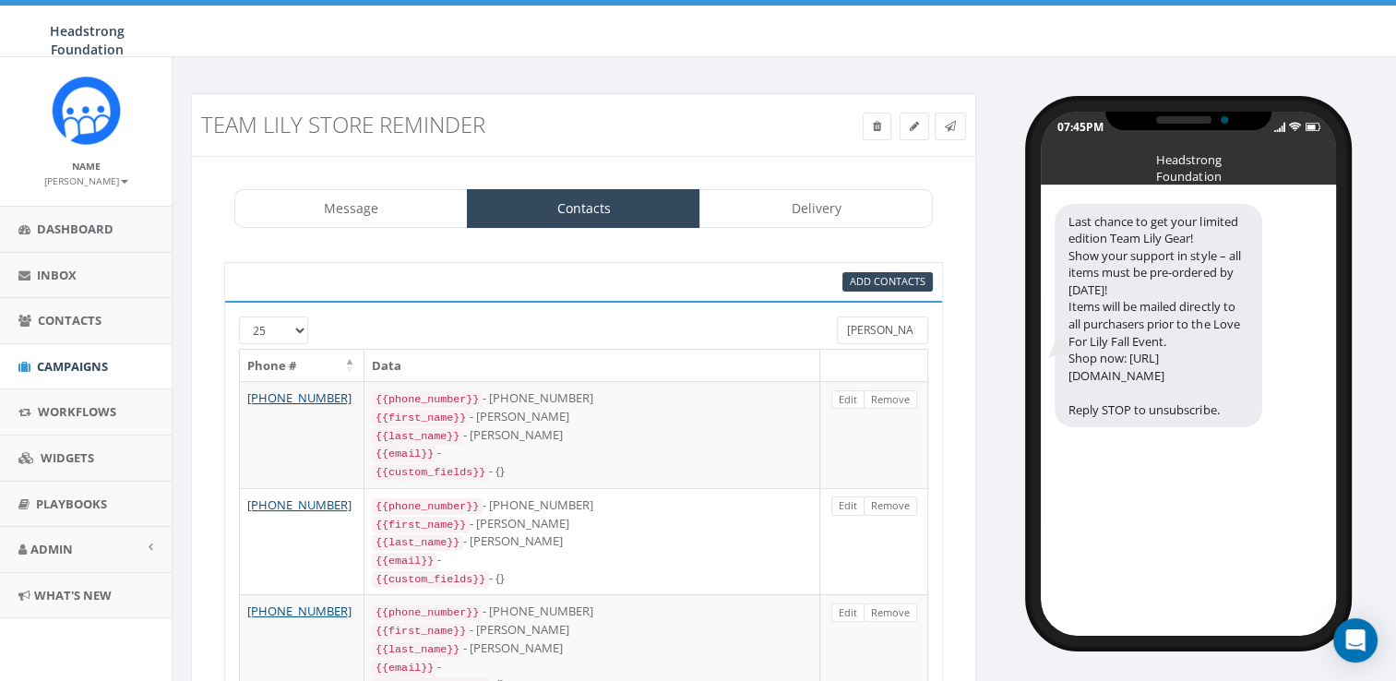
drag, startPoint x: 875, startPoint y: 328, endPoint x: 779, endPoint y: 321, distance: 97.1
click at [779, 321] on div "25 50 100 [PERSON_NAME]" at bounding box center [583, 332] width 717 height 32
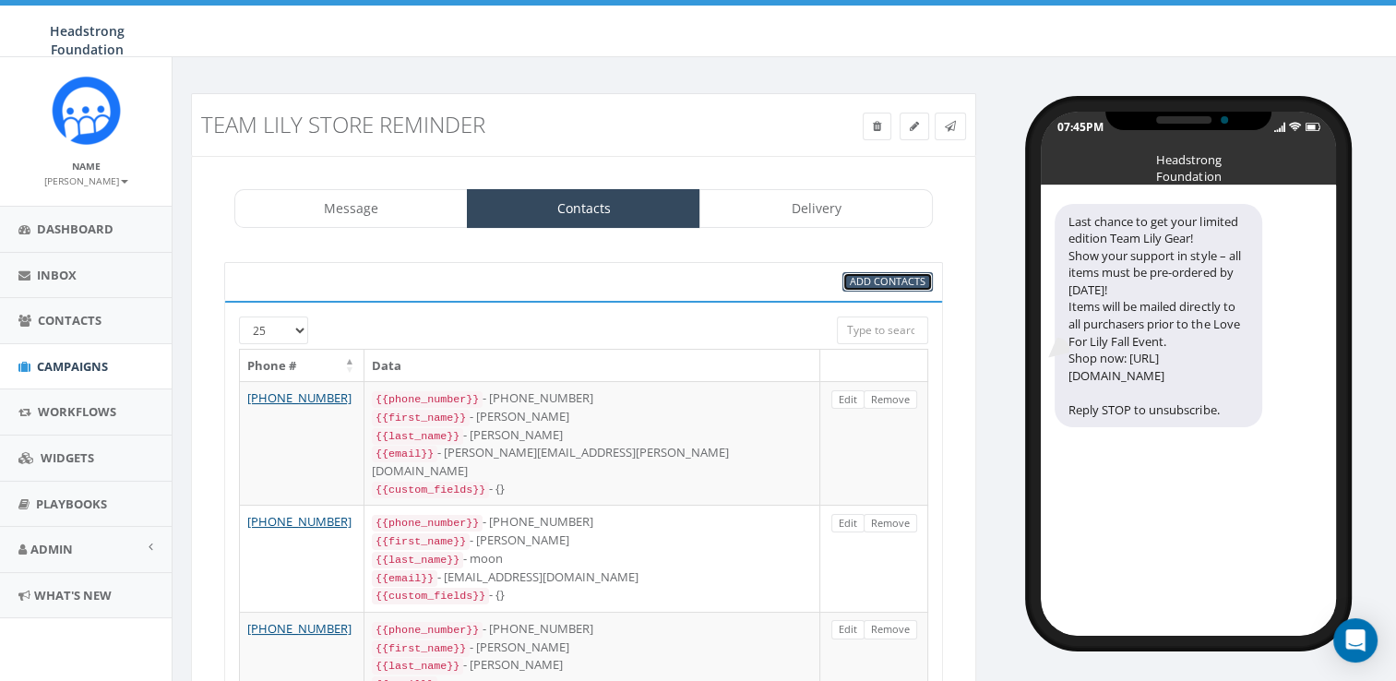
click at [882, 284] on span "Add Contacts" at bounding box center [888, 281] width 76 height 14
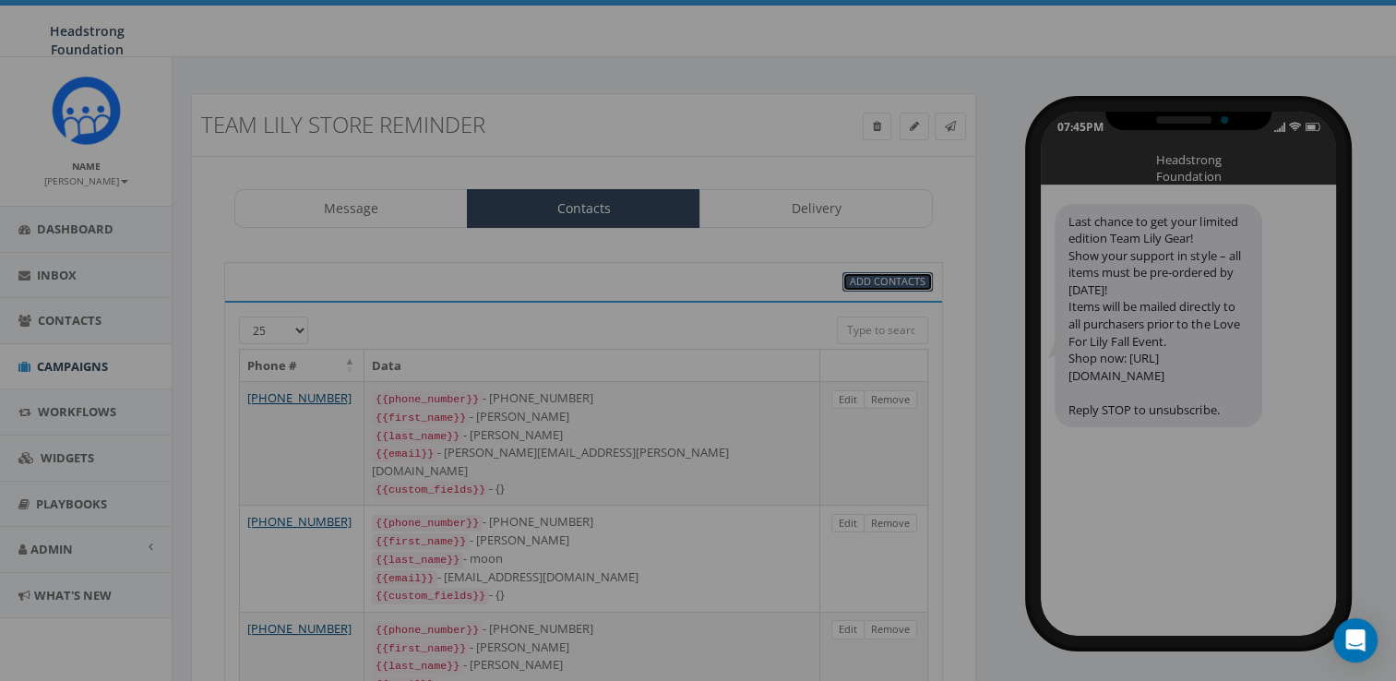
select select
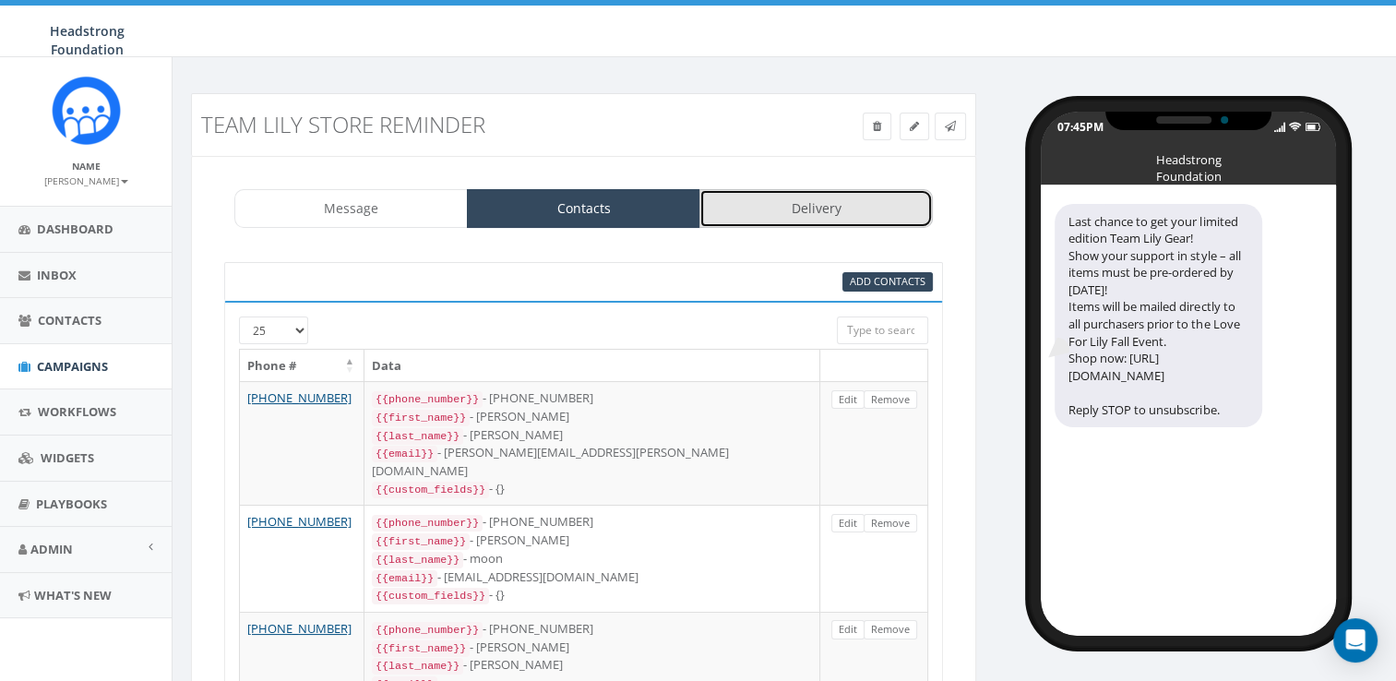
click at [807, 216] on link "Delivery" at bounding box center [815, 208] width 233 height 39
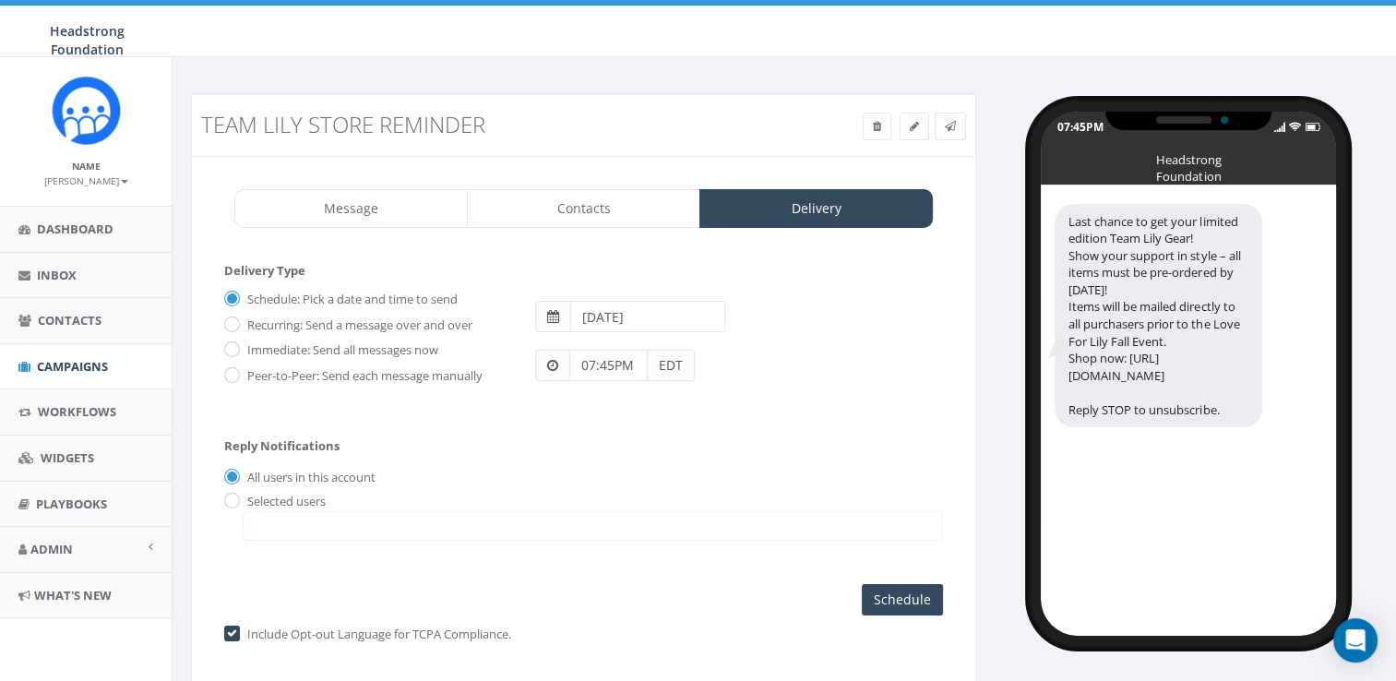
click at [297, 341] on label "Immediate: Send all messages now" at bounding box center [341, 350] width 196 height 18
click at [236, 345] on input "Immediate: Send all messages now" at bounding box center [230, 351] width 12 height 12
radio input "true"
click at [875, 592] on input "Send Now" at bounding box center [899, 599] width 87 height 31
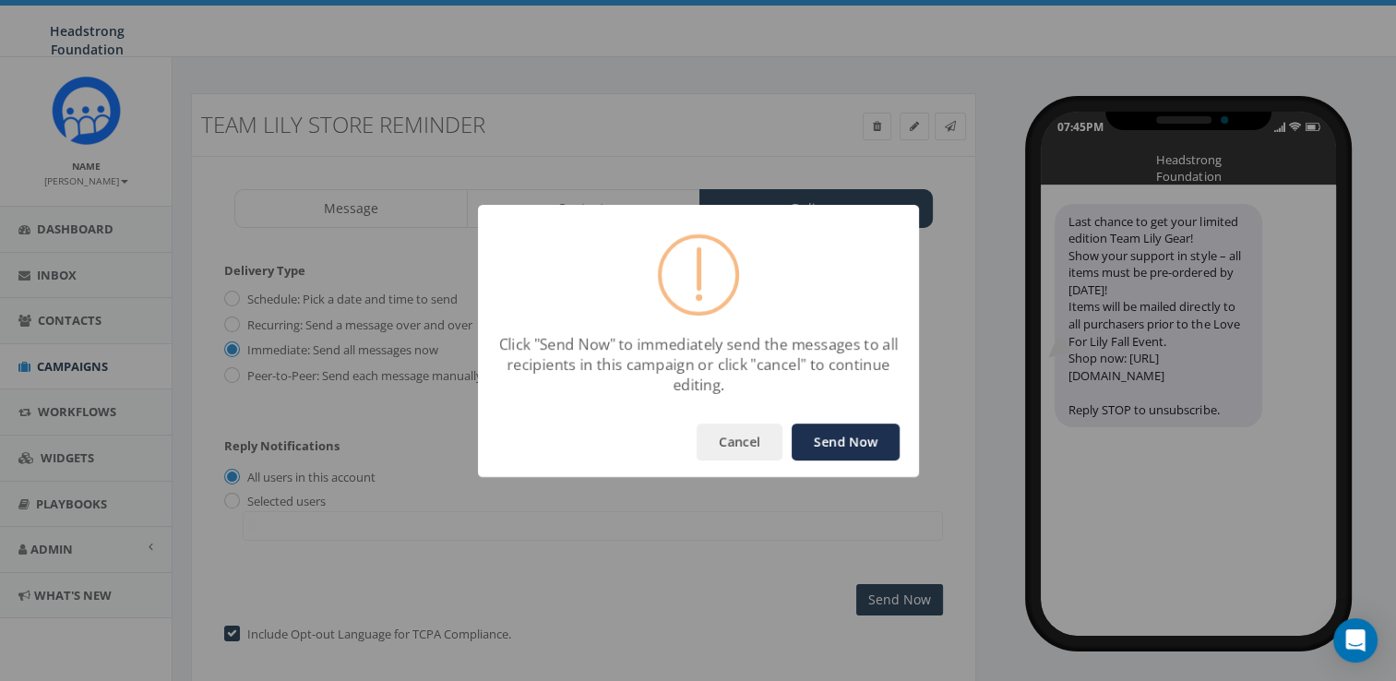
click at [845, 434] on button "Send Now" at bounding box center [846, 441] width 108 height 37
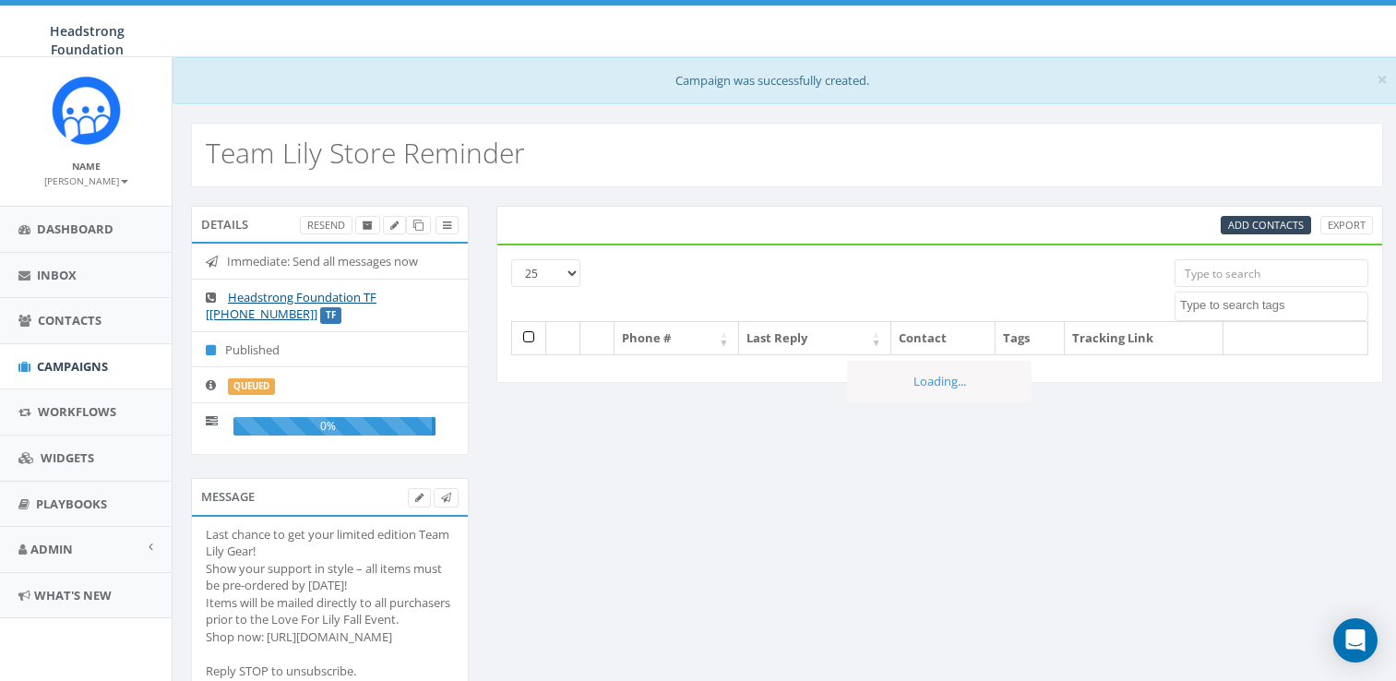
select select
